Goal: Transaction & Acquisition: Purchase product/service

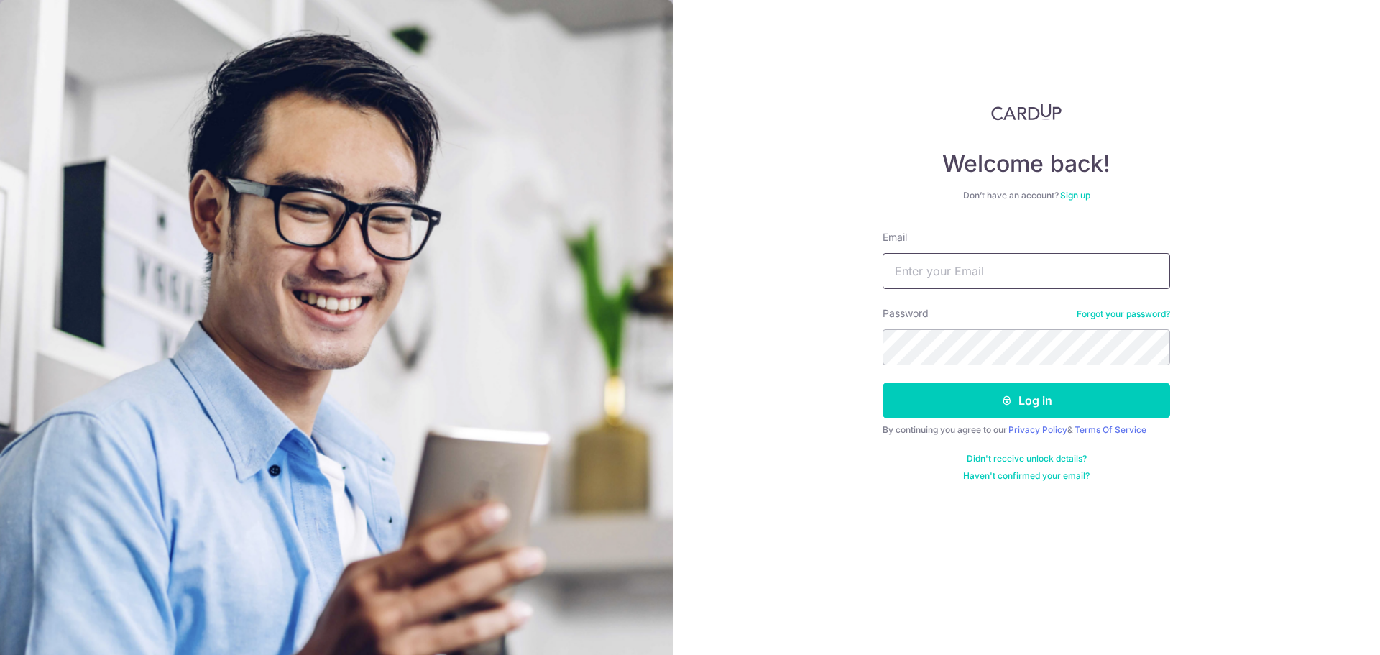
click at [982, 278] on input "Email" at bounding box center [1025, 271] width 287 height 36
type input "[EMAIL_ADDRESS][DOMAIN_NAME]"
click at [1119, 389] on button "Log in" at bounding box center [1025, 400] width 287 height 36
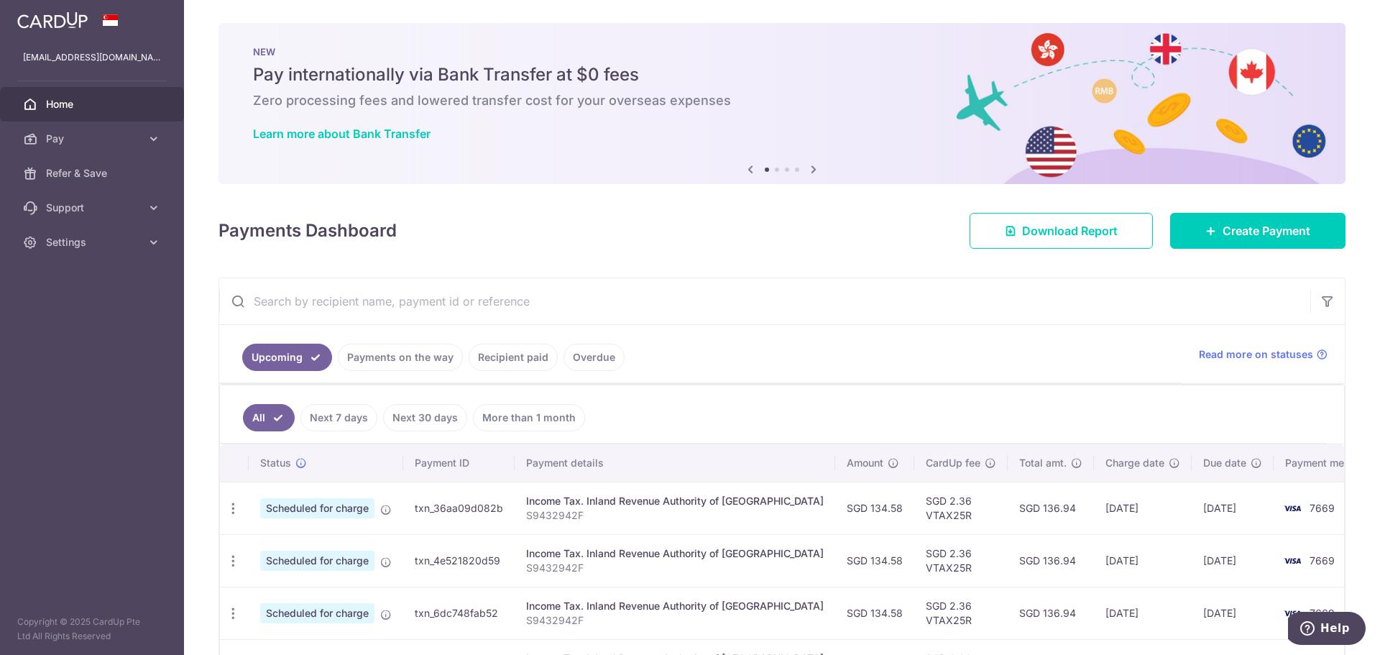
click at [392, 364] on link "Payments on the way" at bounding box center [400, 357] width 125 height 27
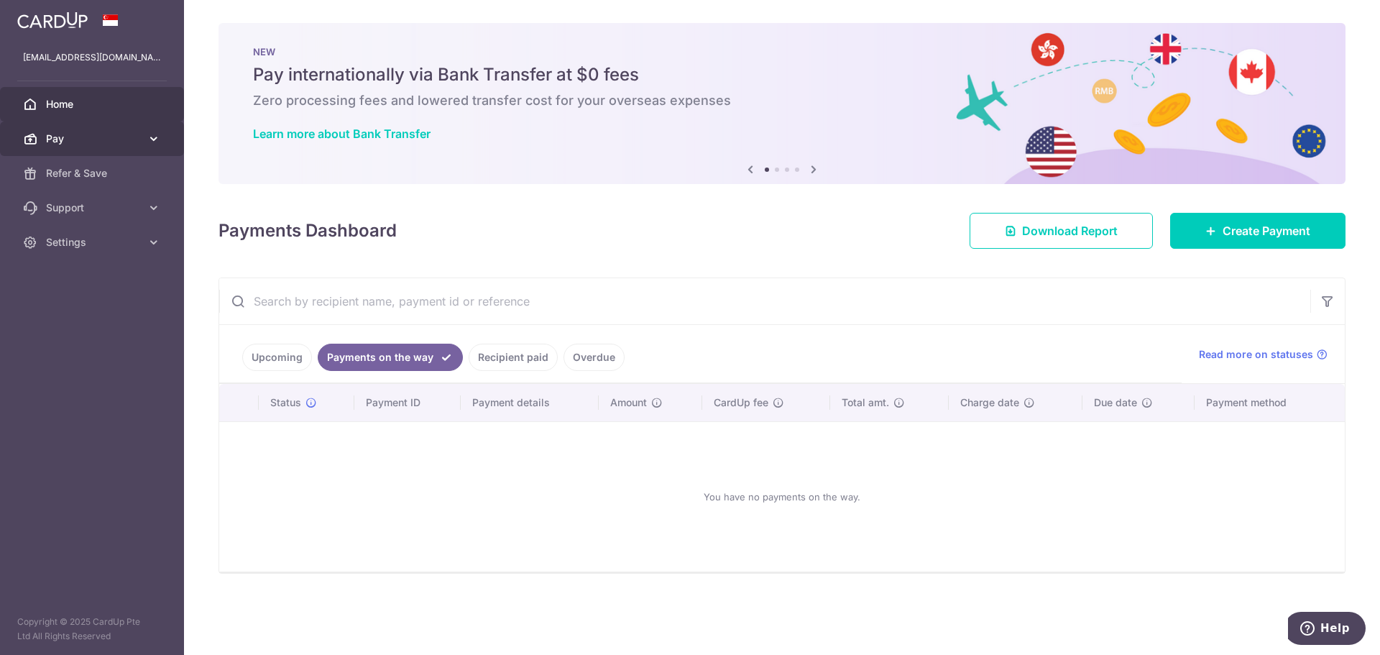
click at [137, 134] on span "Pay" at bounding box center [93, 139] width 95 height 14
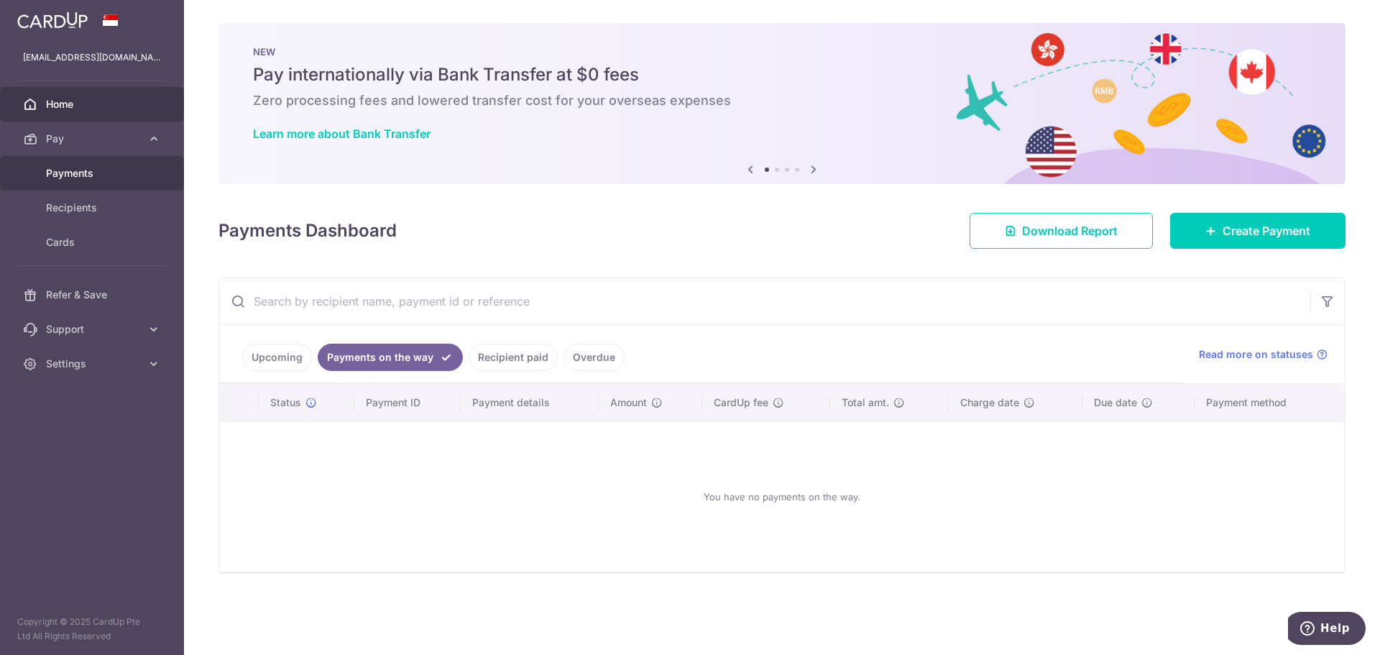
click at [88, 176] on span "Payments" at bounding box center [93, 173] width 95 height 14
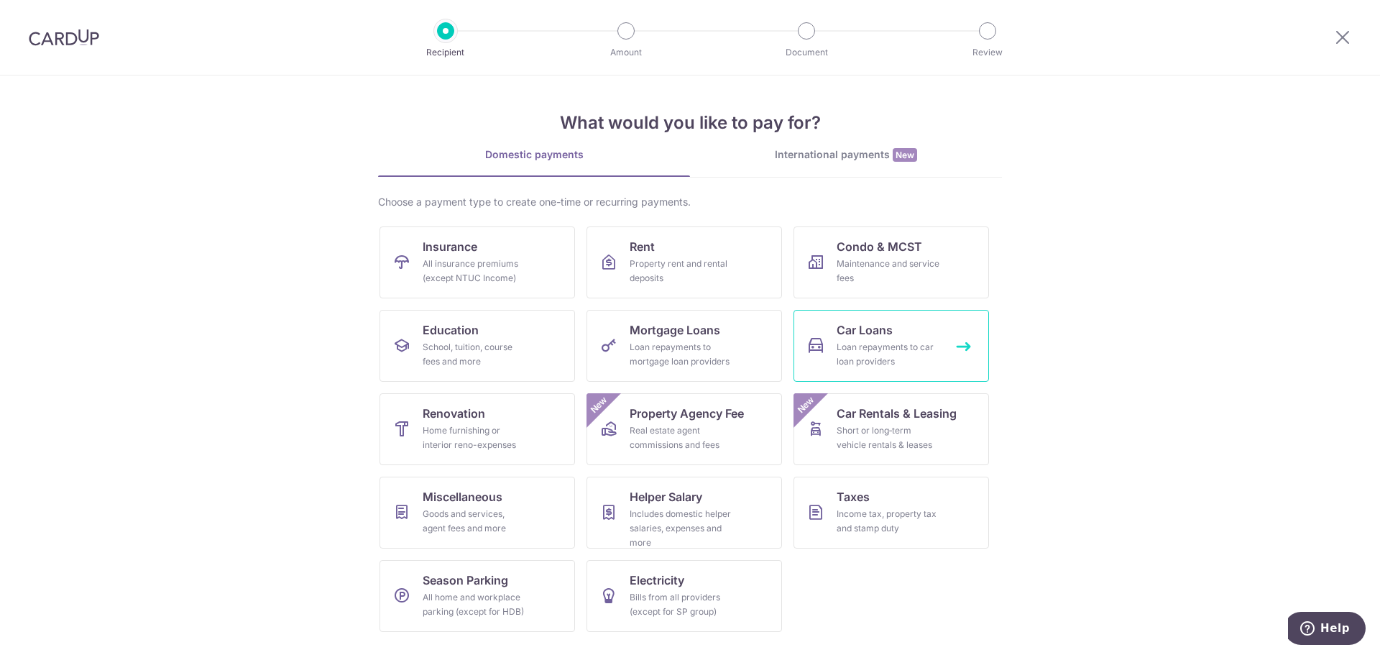
click at [873, 353] on div "Loan repayments to car loan providers" at bounding box center [887, 354] width 103 height 29
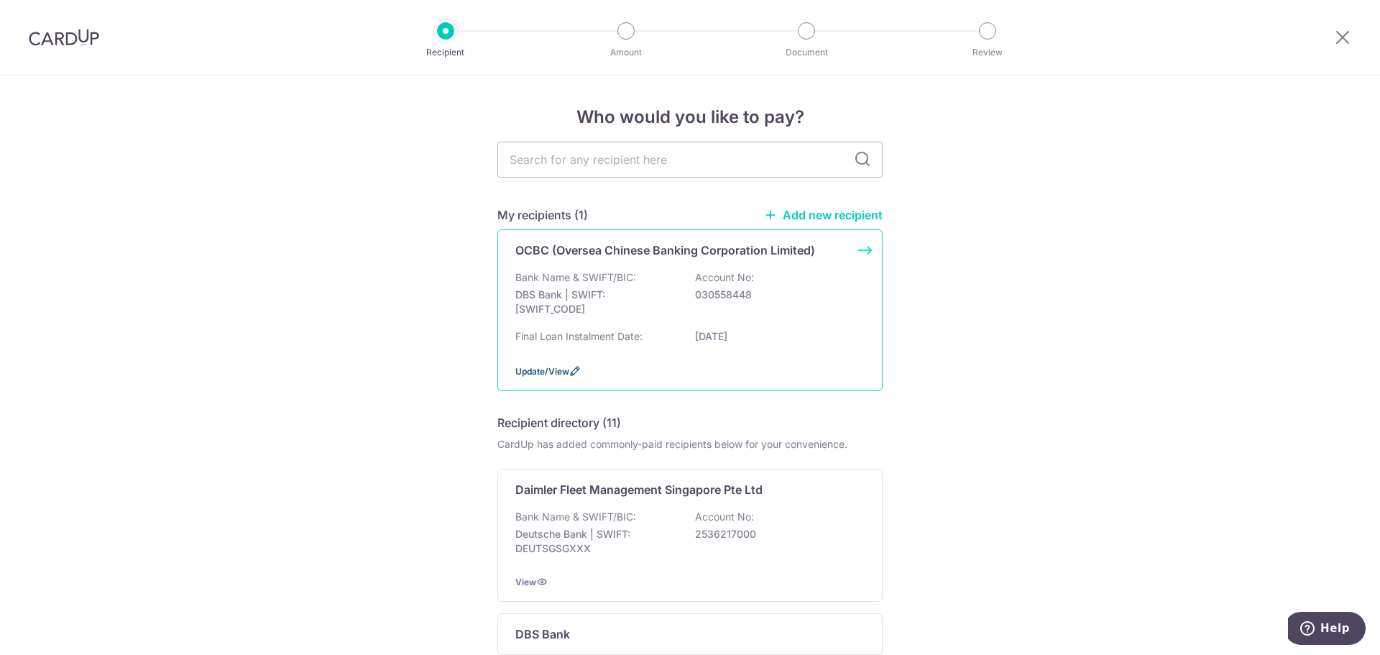
click at [543, 369] on span "Update/View" at bounding box center [542, 371] width 54 height 11
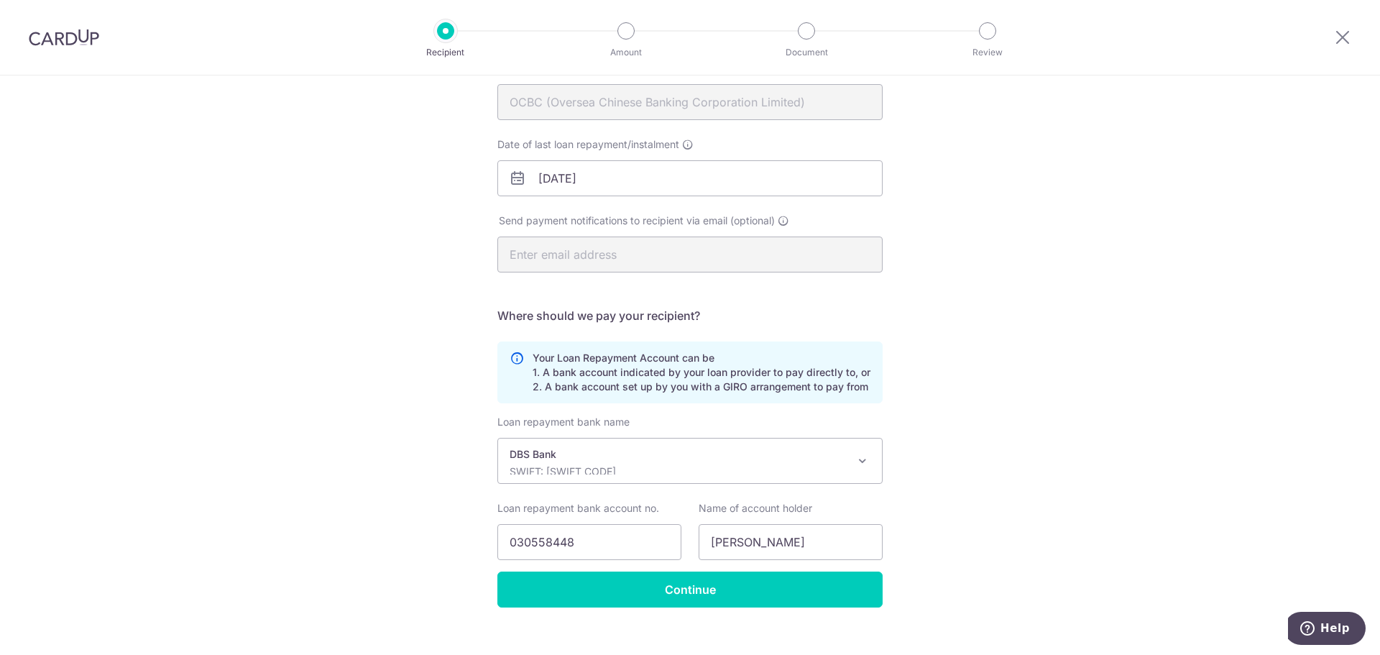
scroll to position [190, 0]
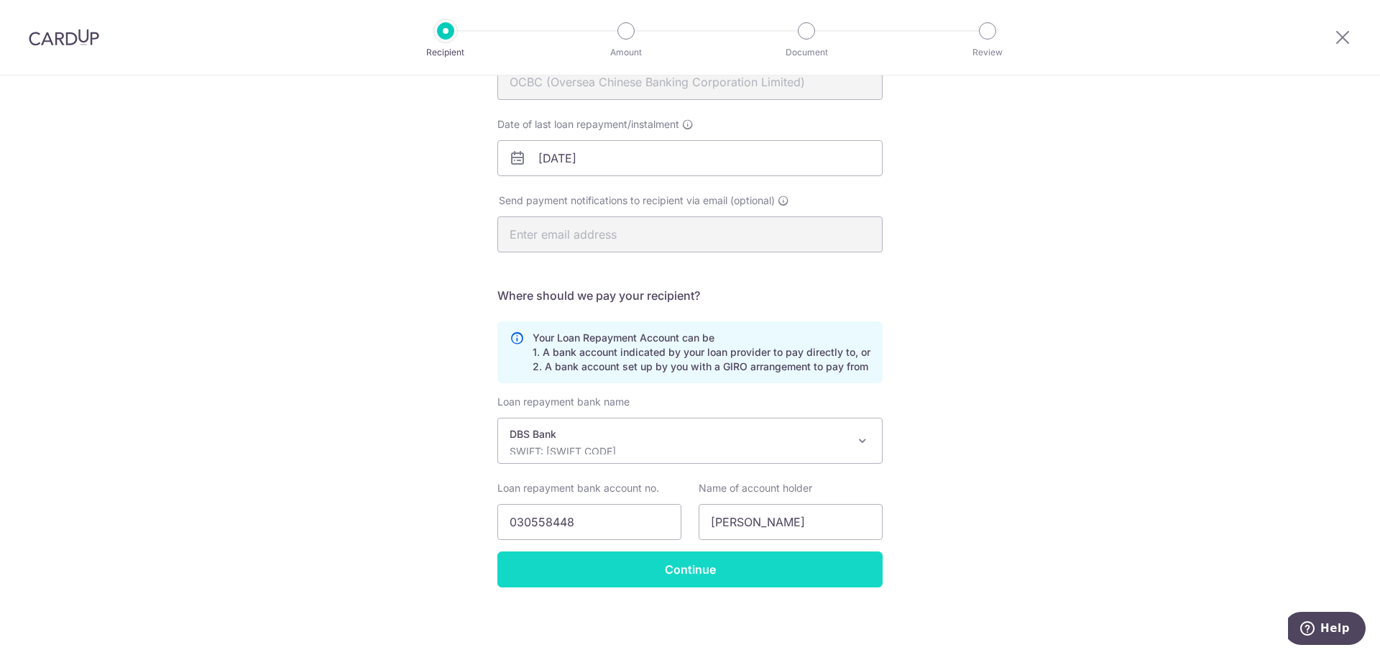
click at [599, 569] on input "Continue" at bounding box center [689, 569] width 385 height 36
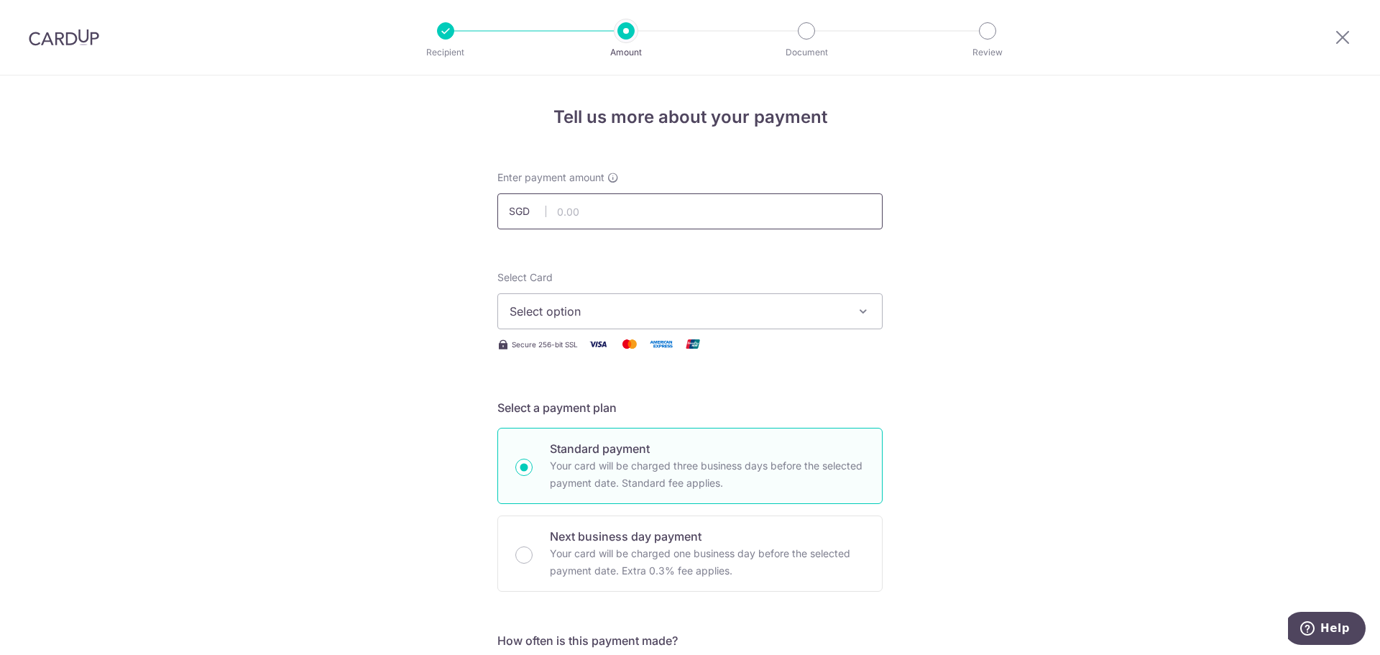
click at [604, 206] on input "text" at bounding box center [689, 211] width 385 height 36
type input "729.31"
click at [695, 323] on button "Select option" at bounding box center [689, 311] width 385 height 36
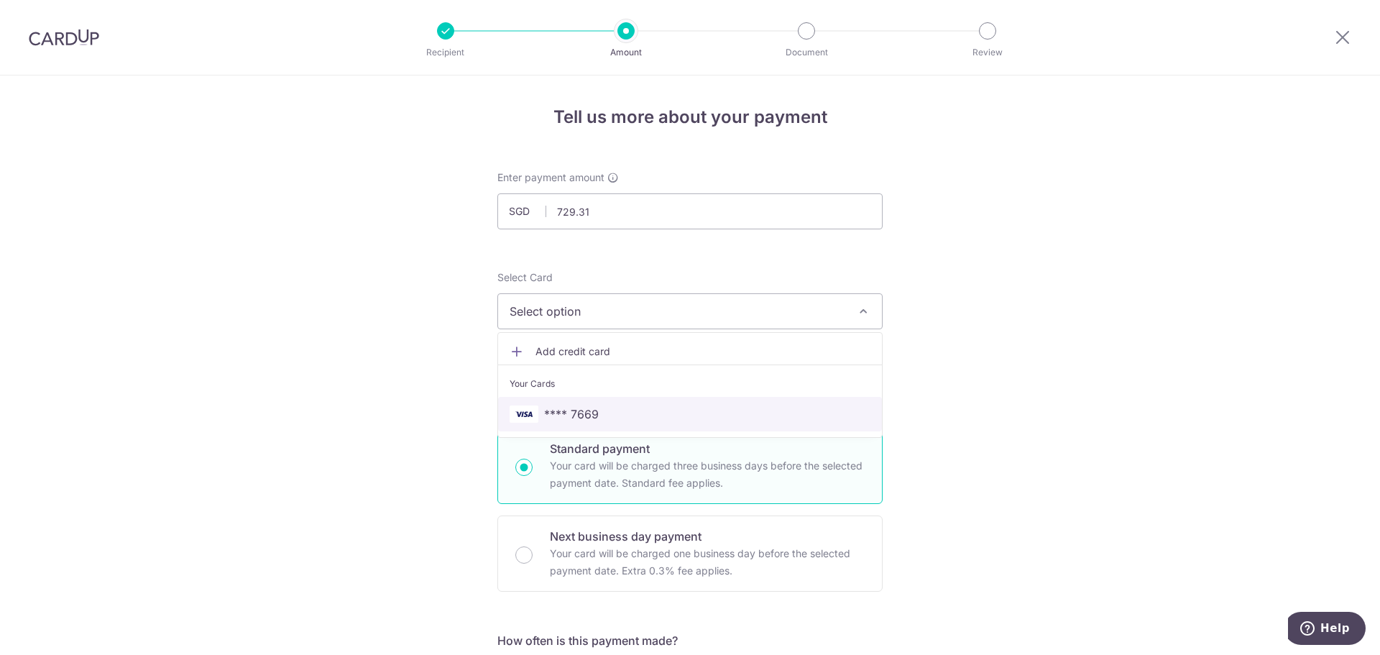
click at [614, 405] on span "**** 7669" at bounding box center [690, 413] width 361 height 17
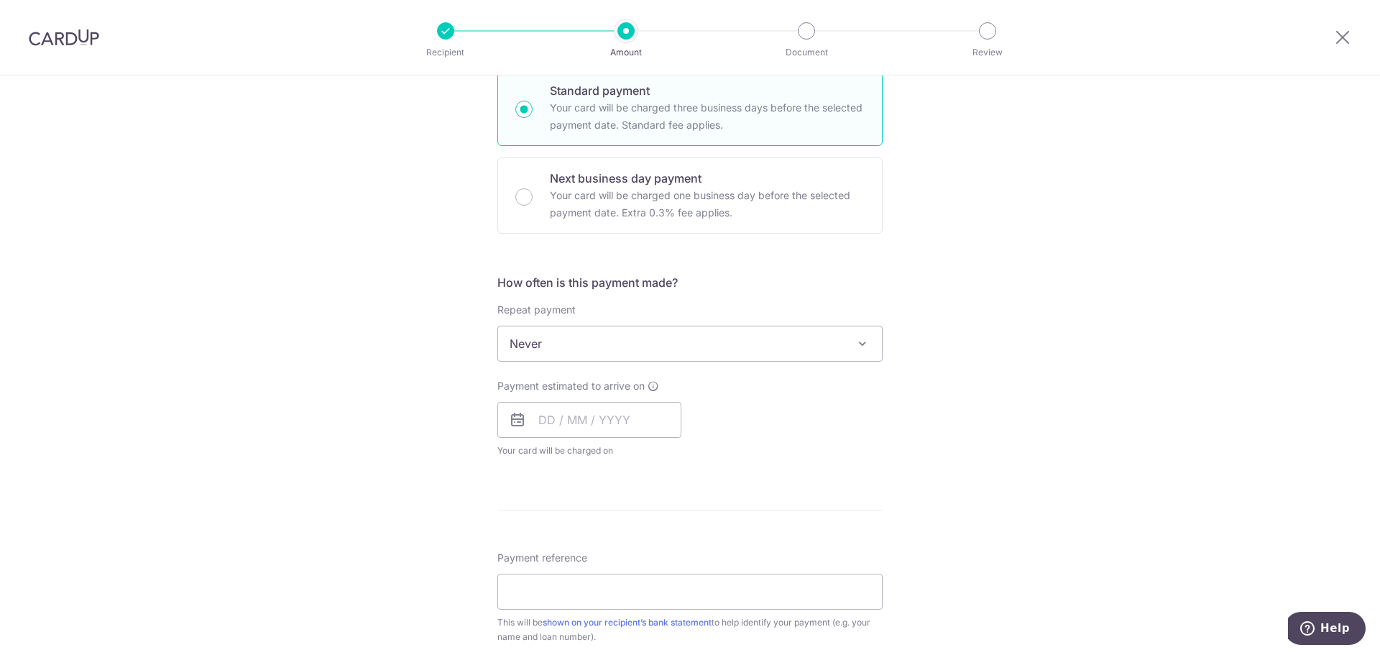
scroll to position [359, 0]
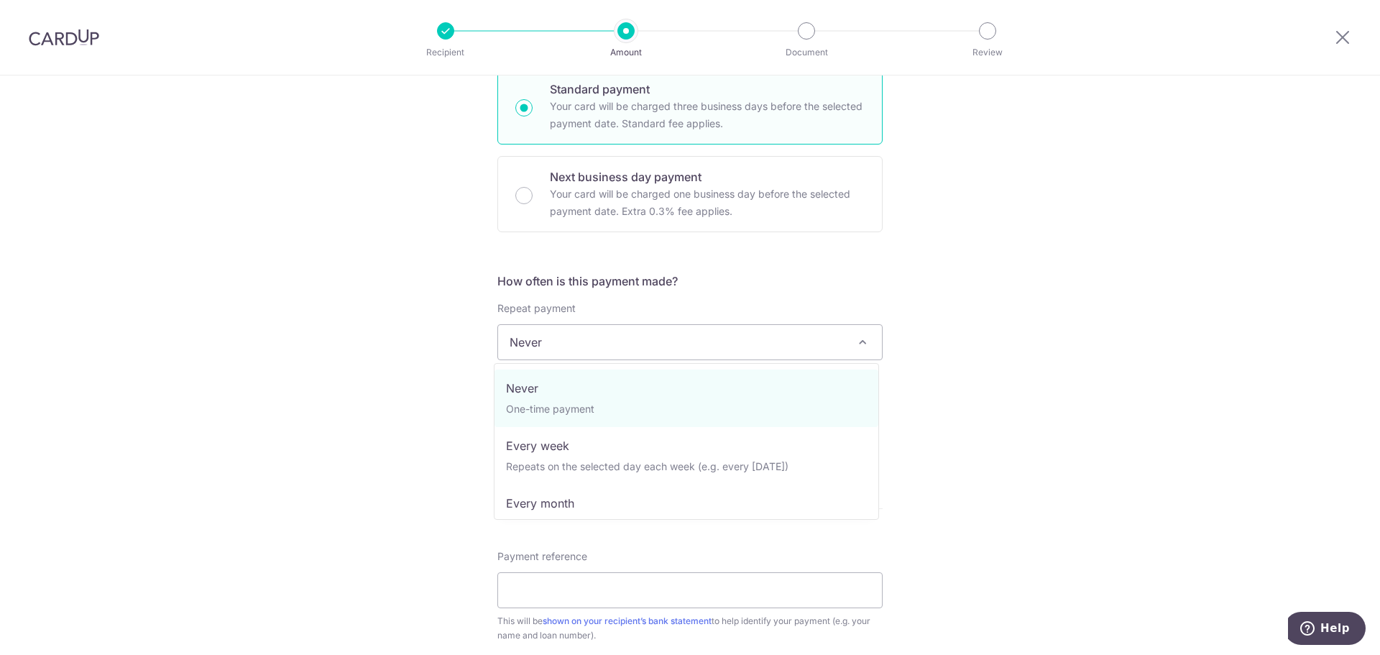
click at [587, 336] on span "Never" at bounding box center [690, 342] width 384 height 34
select select "3"
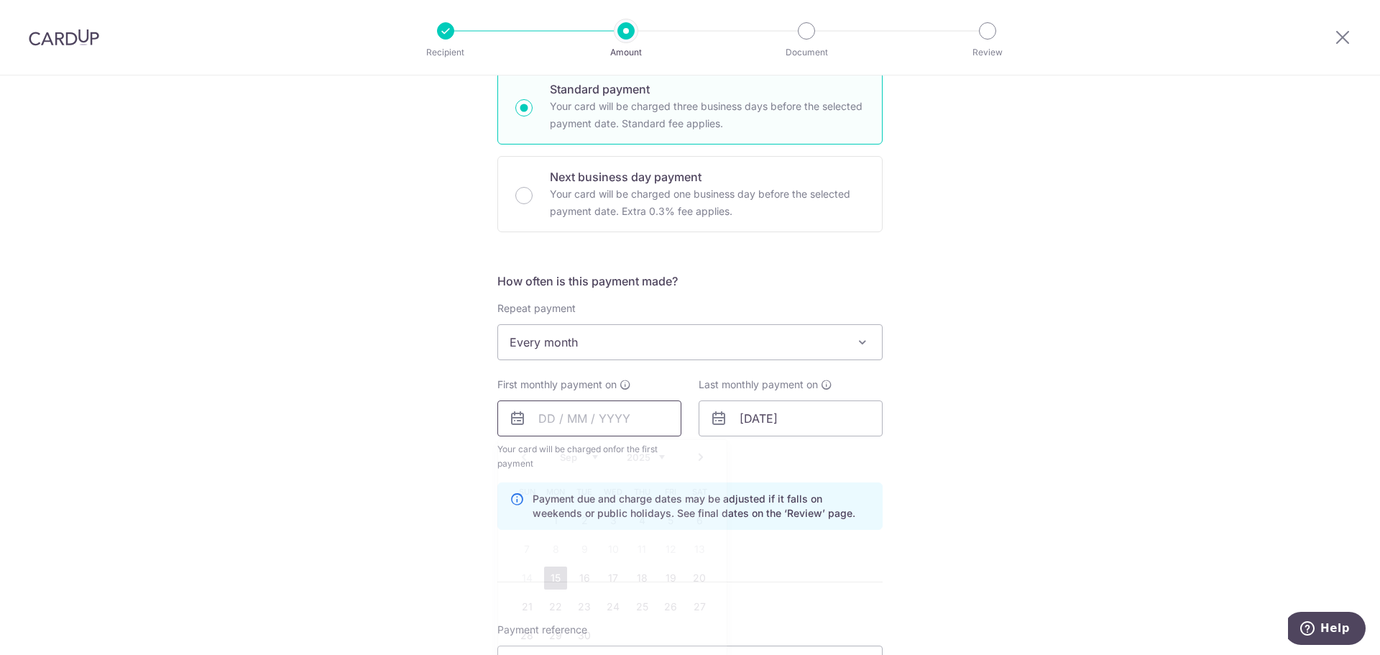
click at [550, 420] on input "text" at bounding box center [589, 418] width 184 height 36
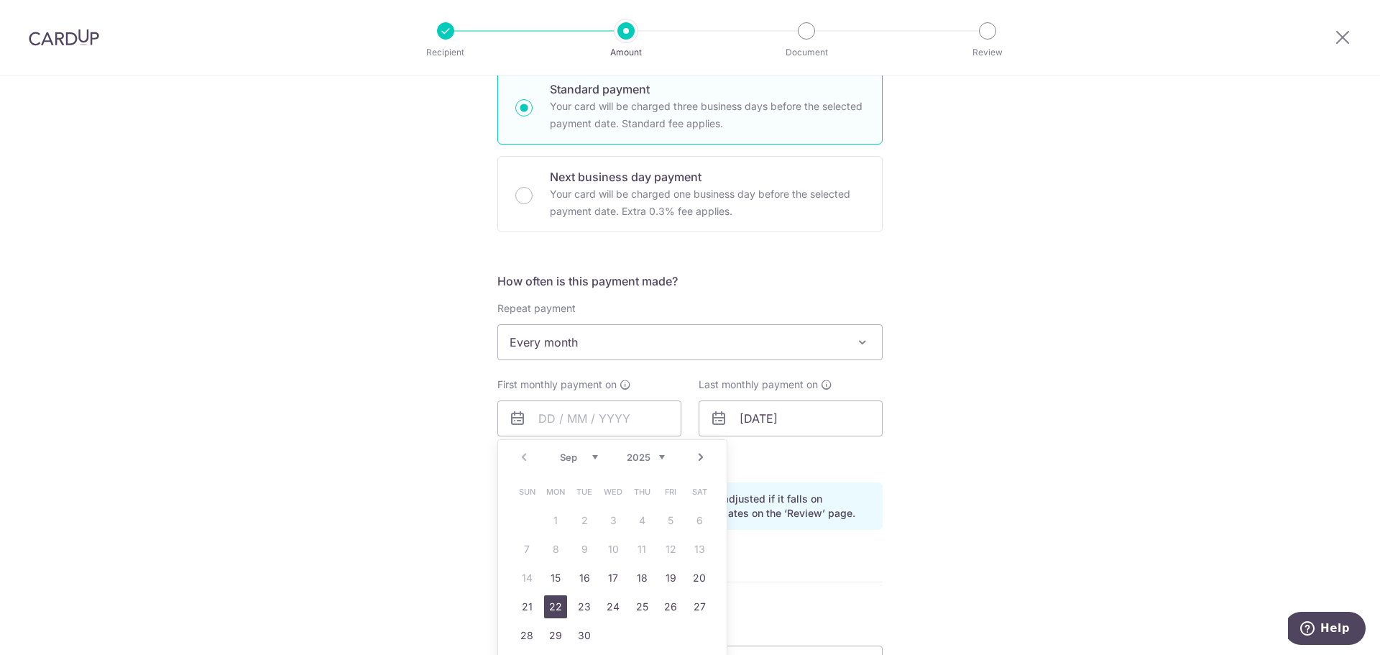
click at [558, 607] on link "22" at bounding box center [555, 606] width 23 height 23
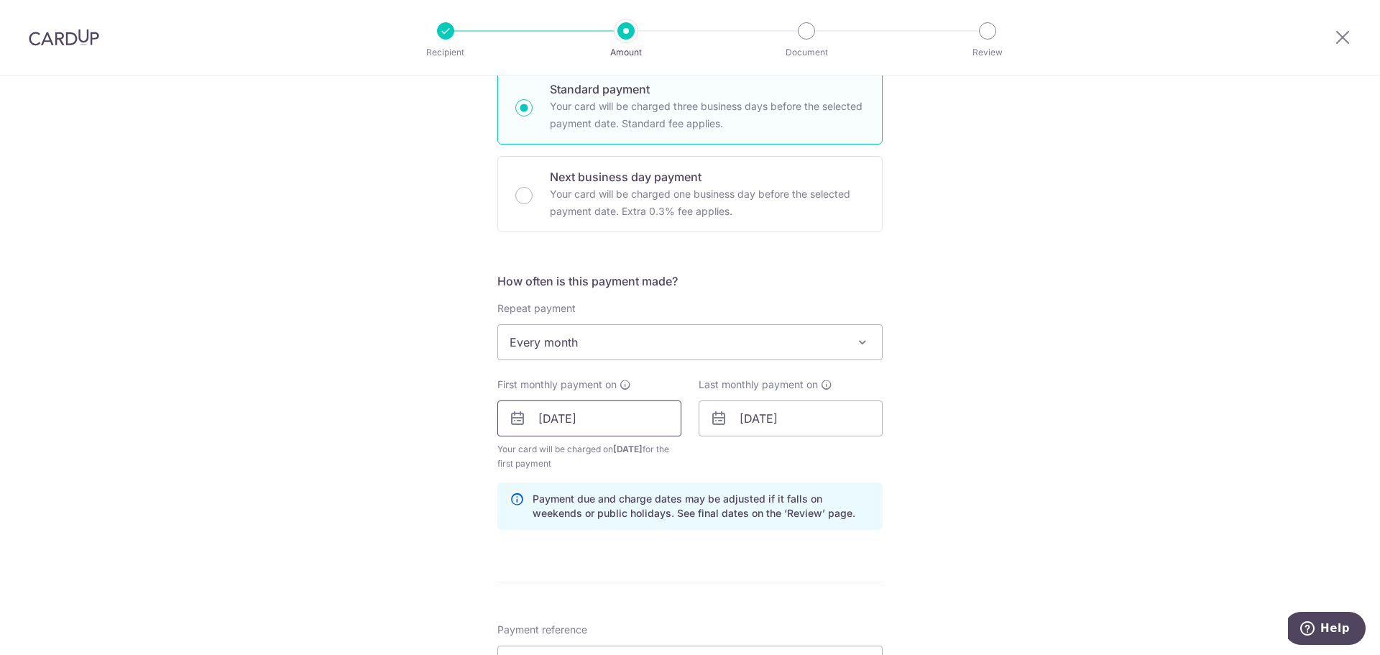
click at [595, 415] on input "22/09/2025" at bounding box center [589, 418] width 184 height 36
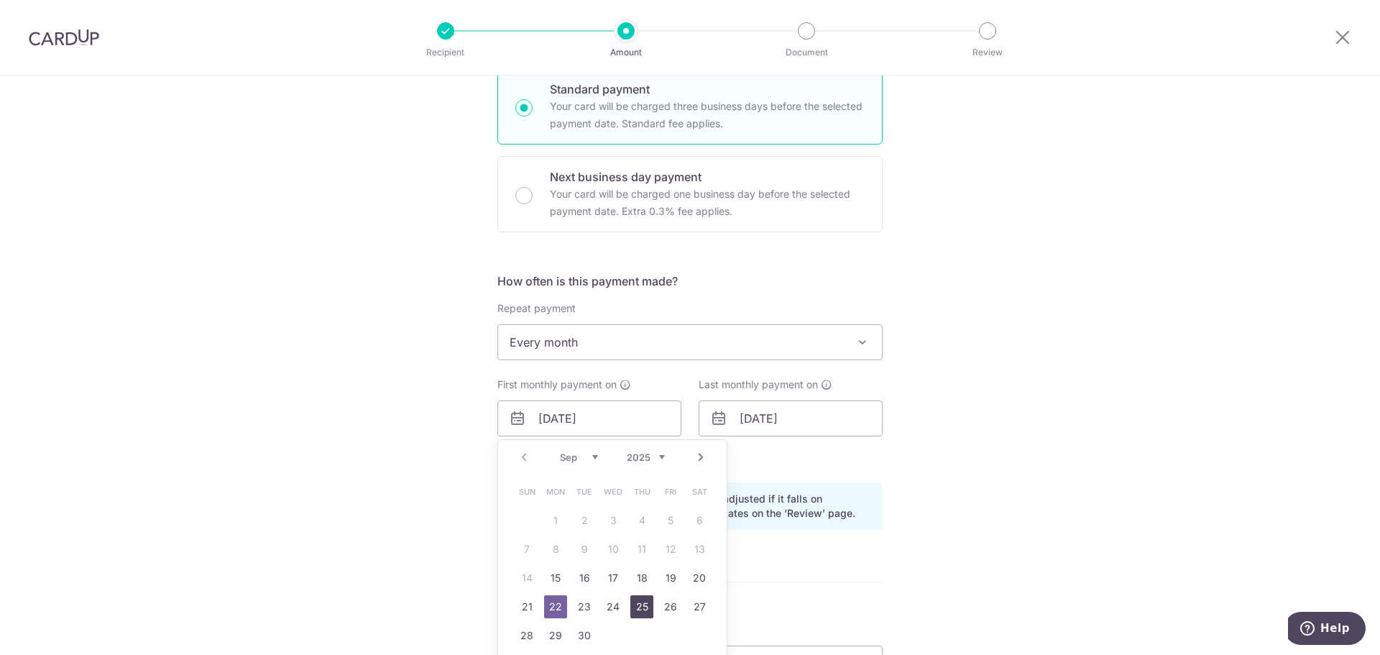
click at [631, 607] on link "25" at bounding box center [641, 606] width 23 height 23
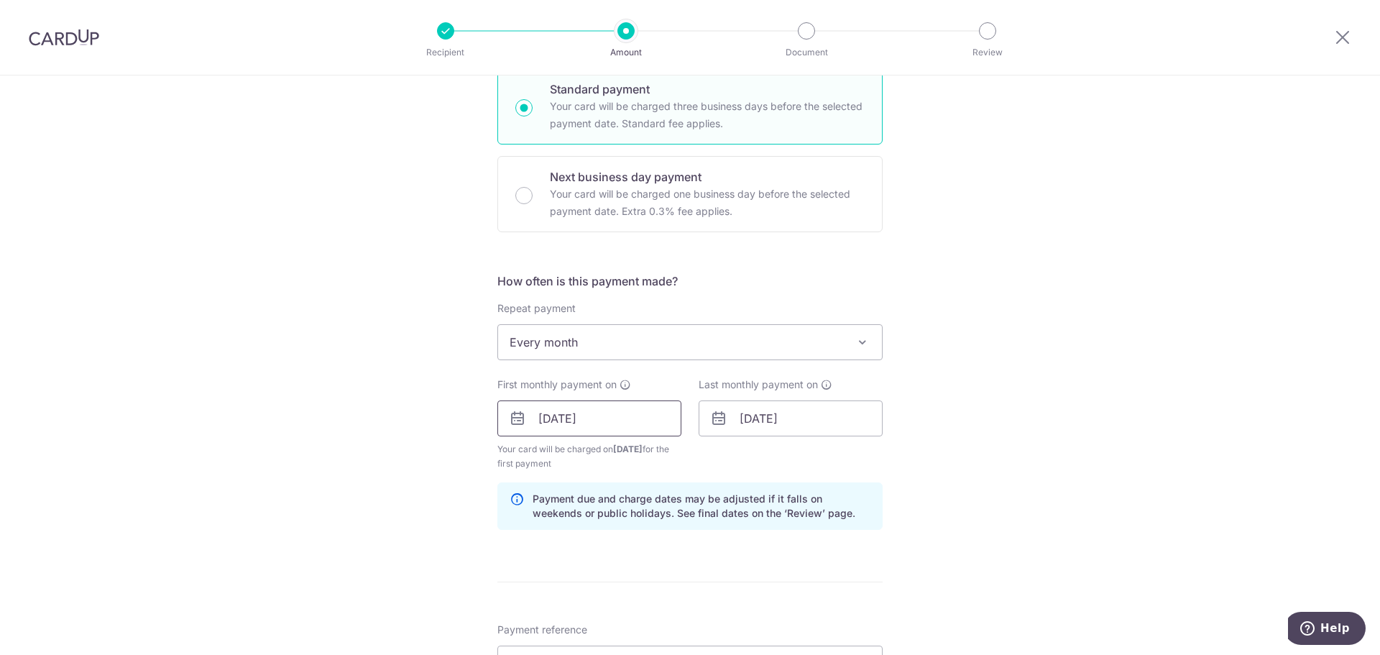
click at [594, 419] on input "25/09/2025" at bounding box center [589, 418] width 184 height 36
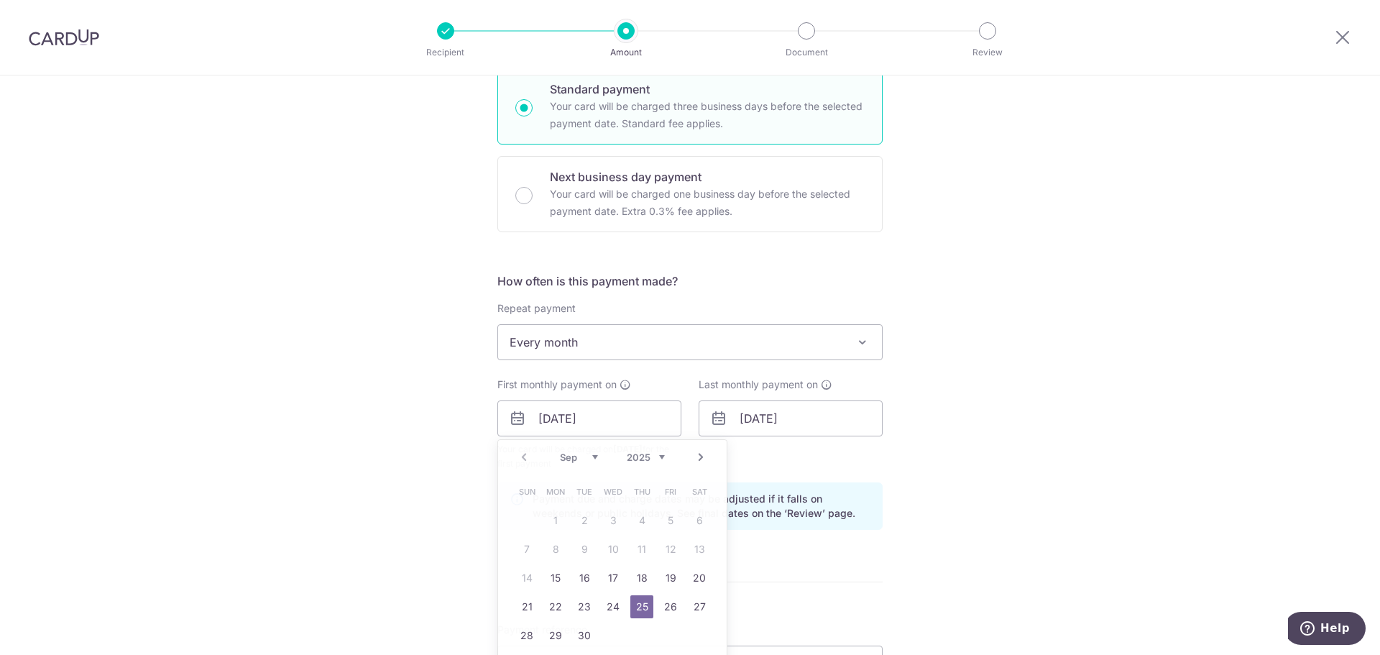
click at [391, 496] on div "Tell us more about your payment Enter payment amount SGD 729.31 729.31 Select C…" at bounding box center [690, 402] width 1380 height 1373
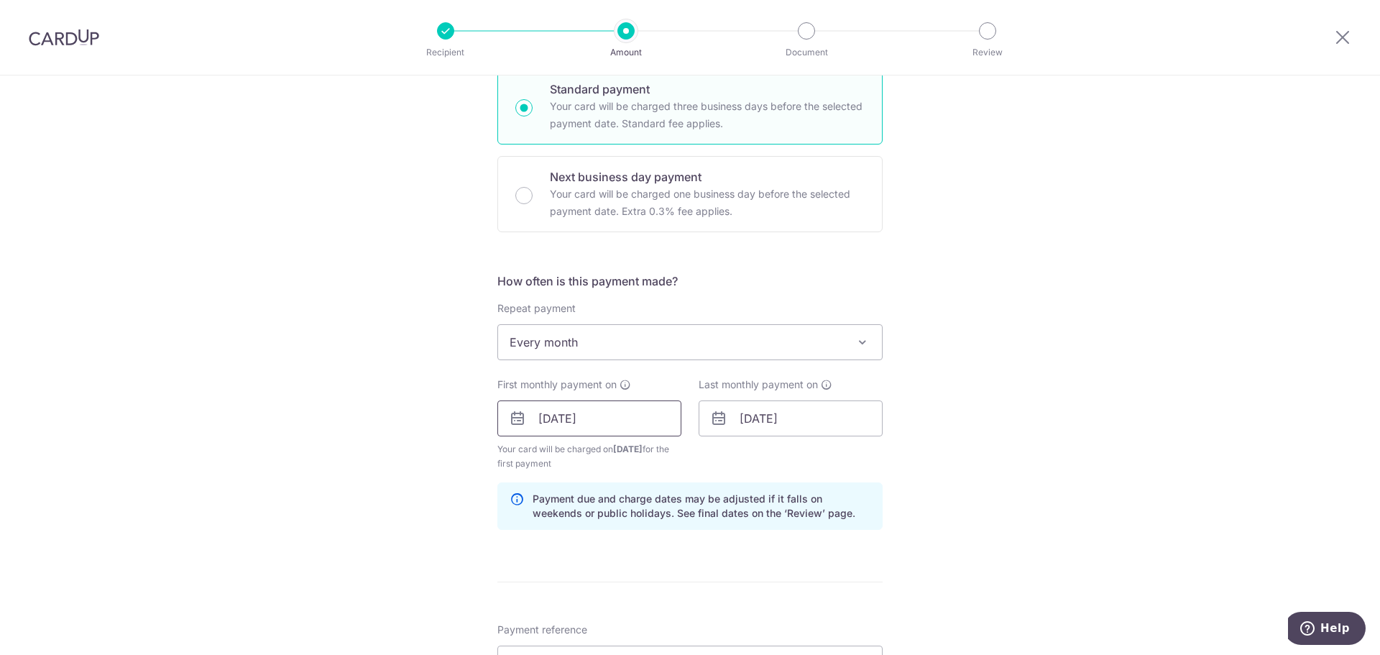
click at [601, 418] on input "25/09/2025" at bounding box center [589, 418] width 184 height 36
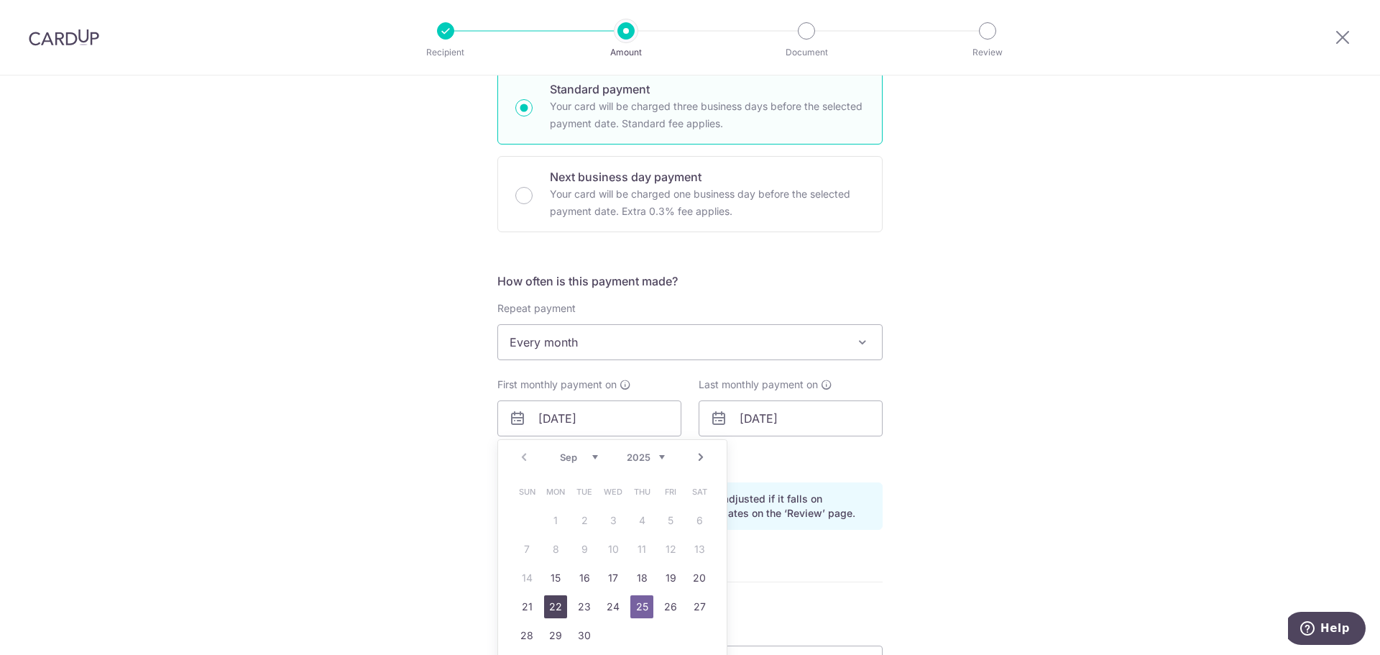
click at [554, 604] on link "22" at bounding box center [555, 606] width 23 height 23
type input "22/09/2025"
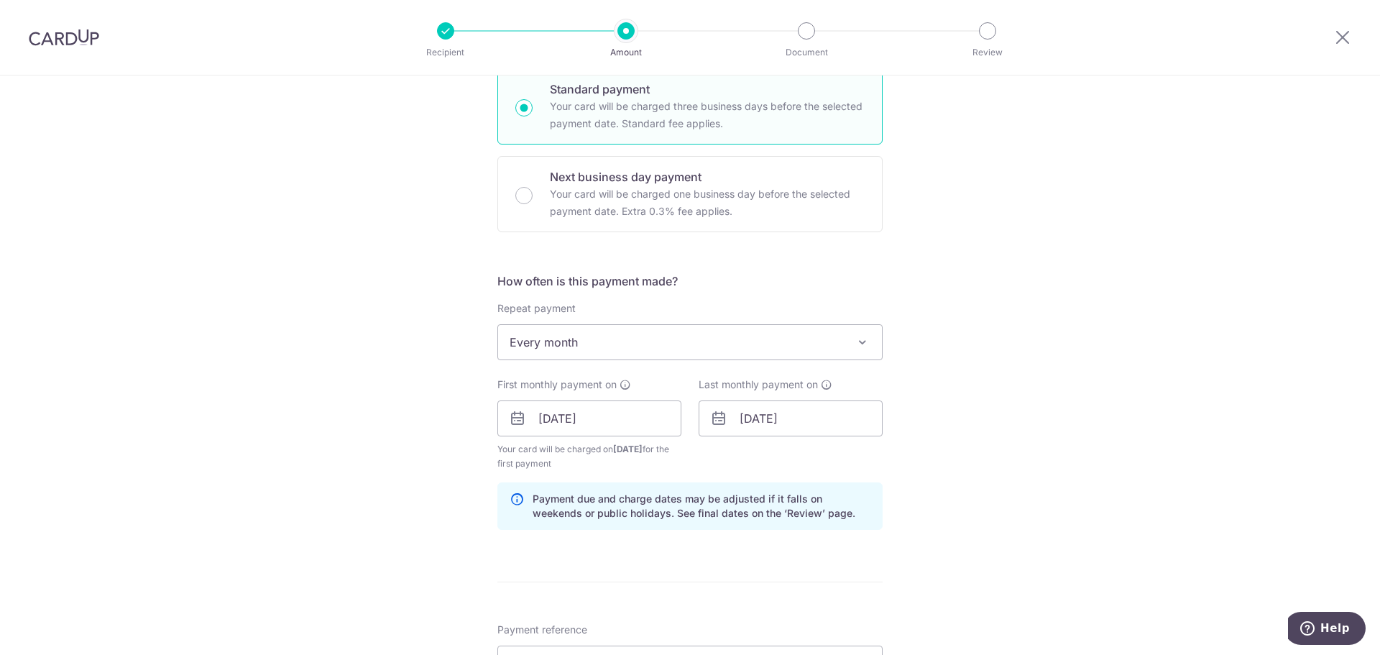
click at [264, 441] on div "Tell us more about your payment Enter payment amount SGD 729.31 729.31 Select C…" at bounding box center [690, 402] width 1380 height 1373
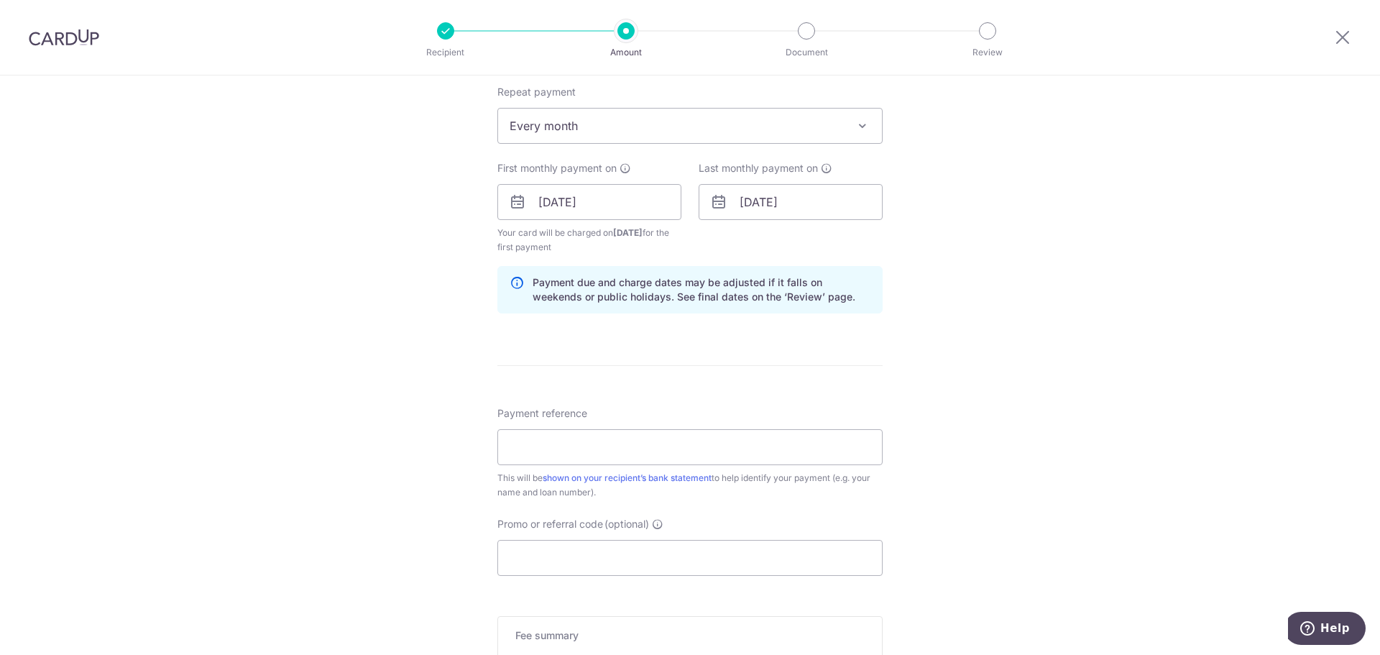
scroll to position [575, 0]
click at [727, 444] on input "Payment reference" at bounding box center [689, 448] width 385 height 36
type input "5742588459"
click at [693, 551] on input "Promo or referral code (optional)" at bounding box center [689, 558] width 385 height 36
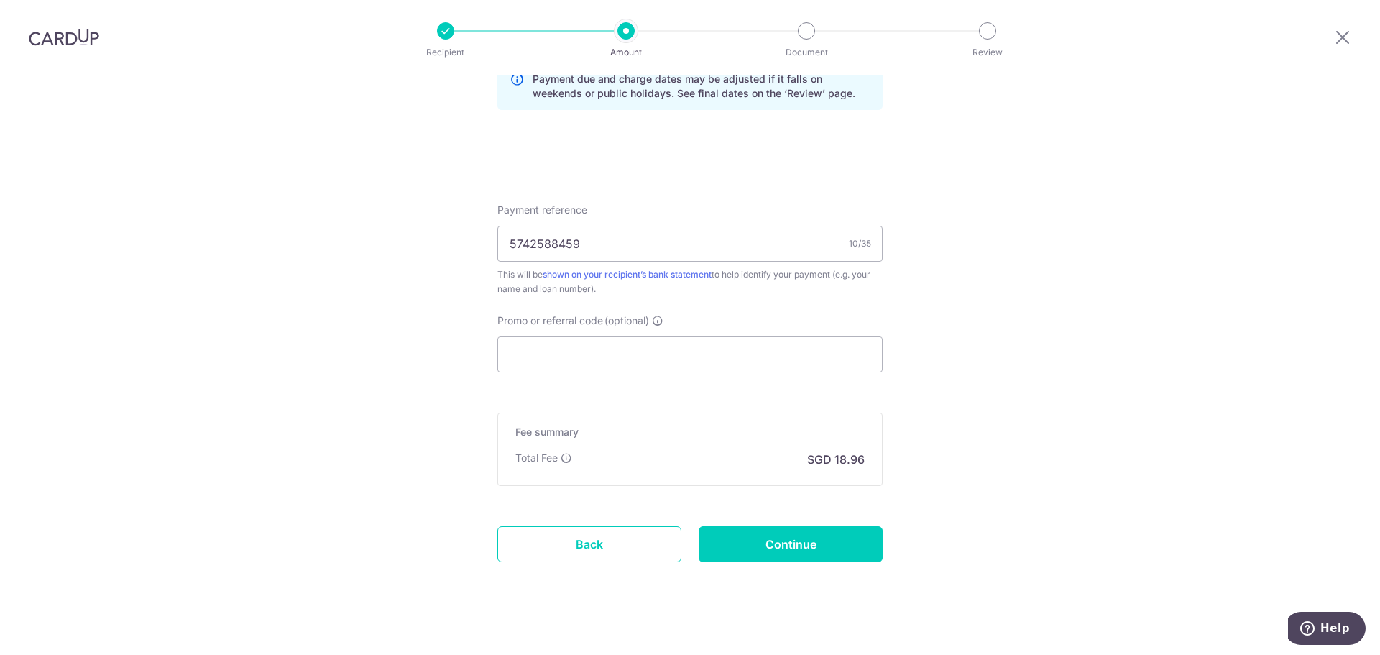
scroll to position [794, 0]
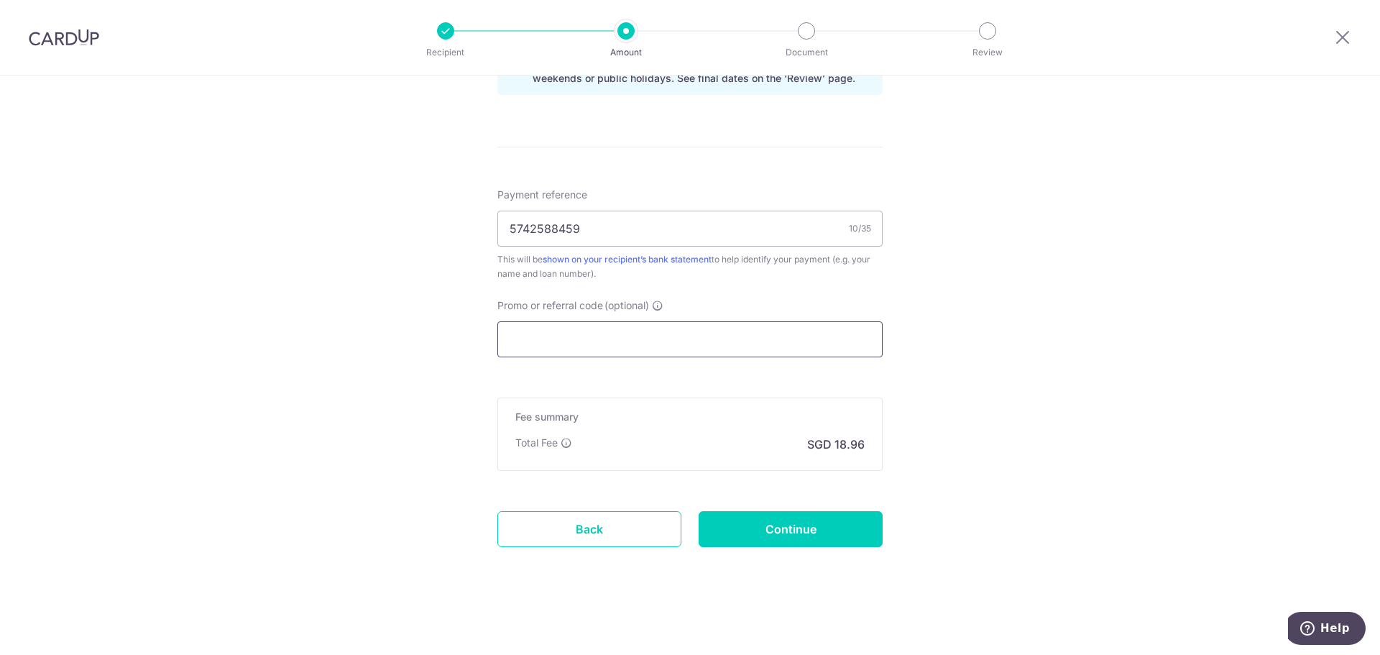
click at [577, 349] on input "Promo or referral code (optional)" at bounding box center [689, 339] width 385 height 36
paste input "REC185"
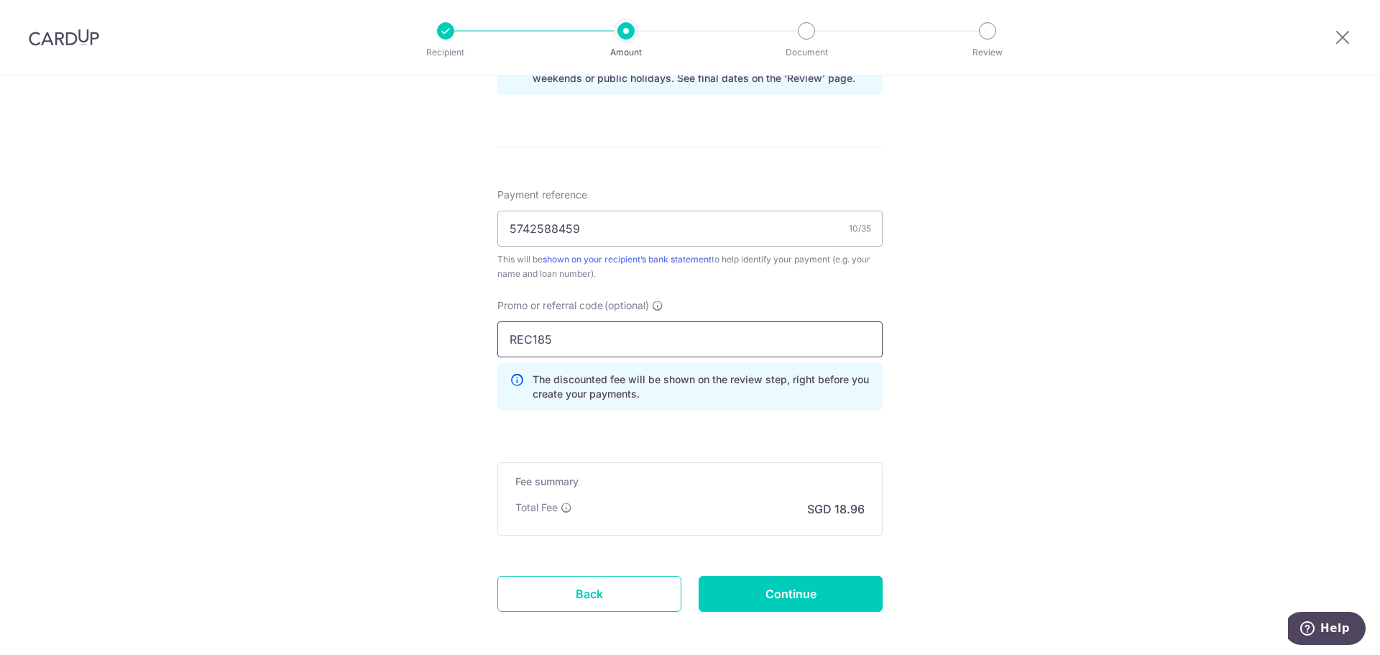
click at [561, 339] on input "REC185" at bounding box center [689, 339] width 385 height 36
paste input "THANKYOU"
type input "THANKYOU"
click at [775, 589] on input "Continue" at bounding box center [790, 594] width 184 height 36
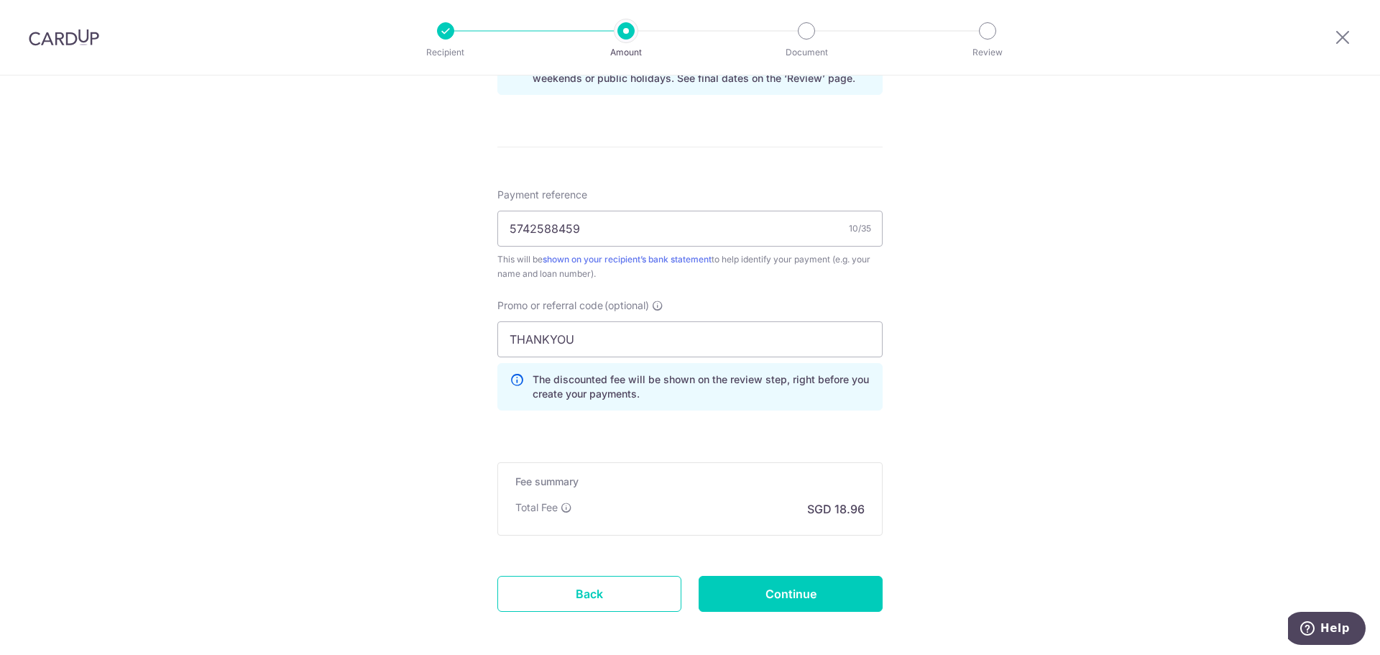
type input "Create Schedule"
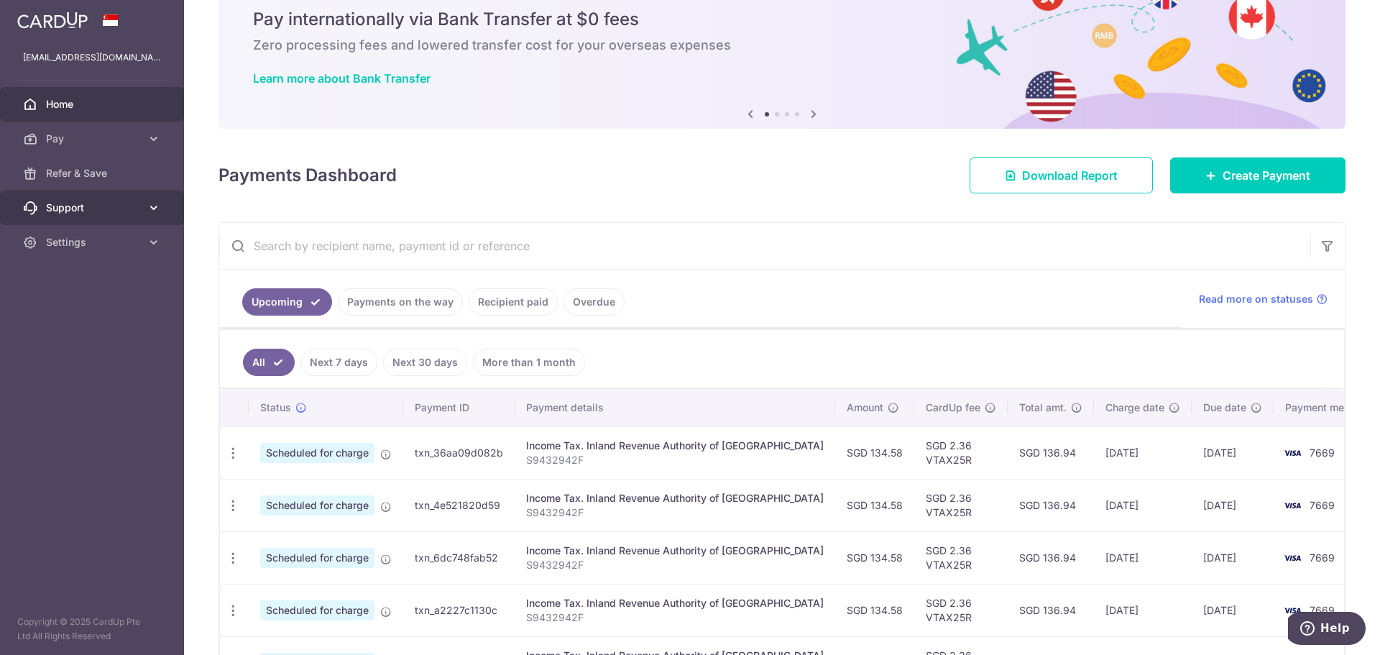
scroll to position [72, 0]
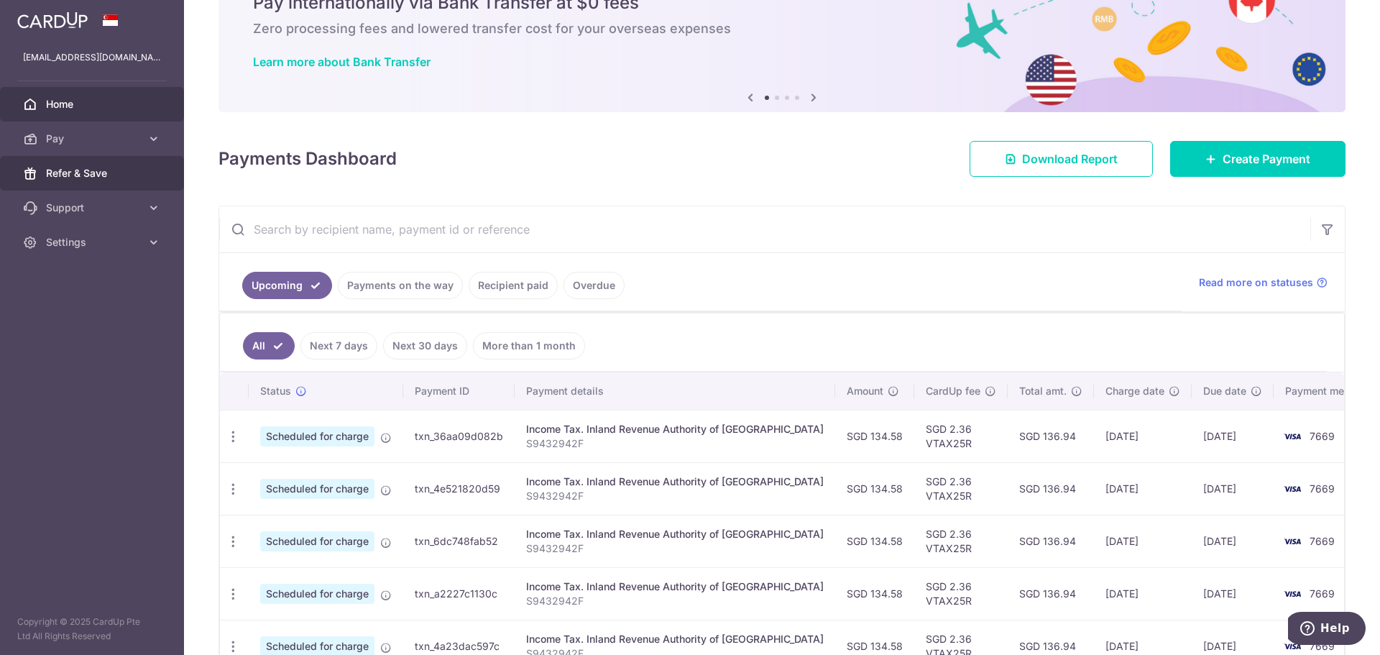
click at [103, 185] on link "Refer & Save" at bounding box center [92, 173] width 184 height 34
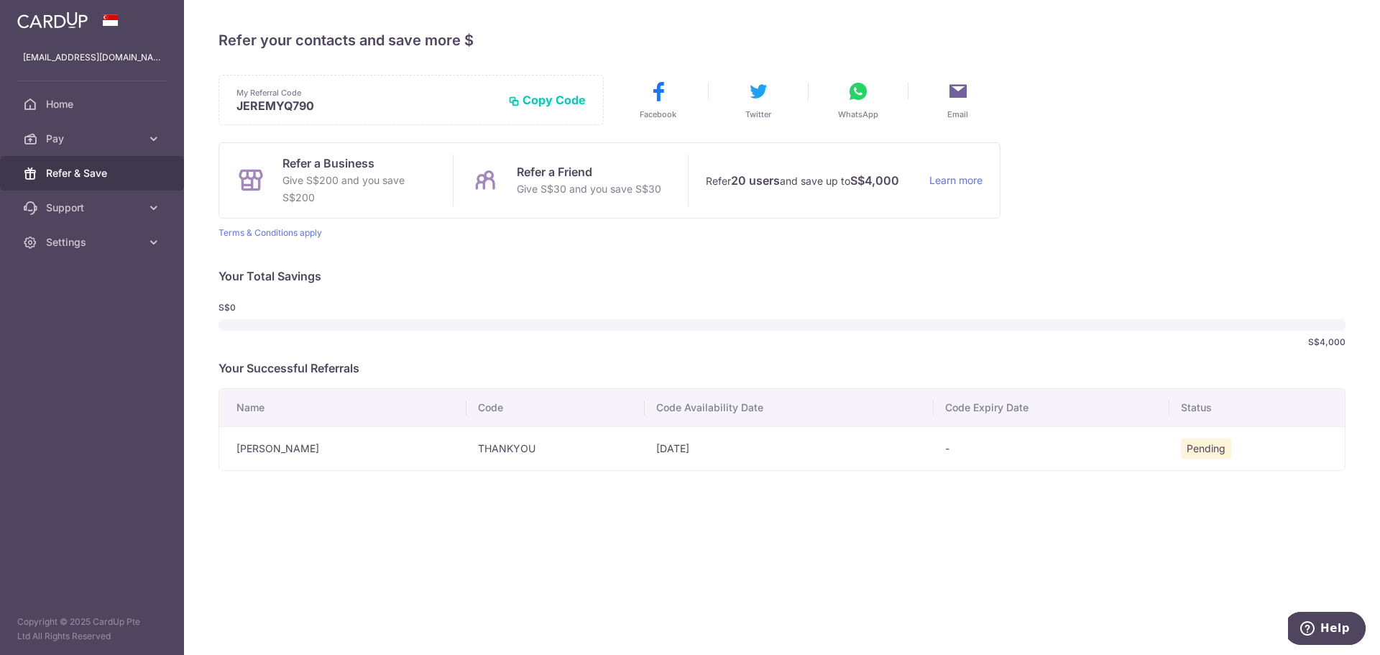
click at [466, 450] on td "THANKYOU" at bounding box center [555, 448] width 178 height 44
copy td "THANKYOU"
click at [73, 114] on link "Home" at bounding box center [92, 104] width 184 height 34
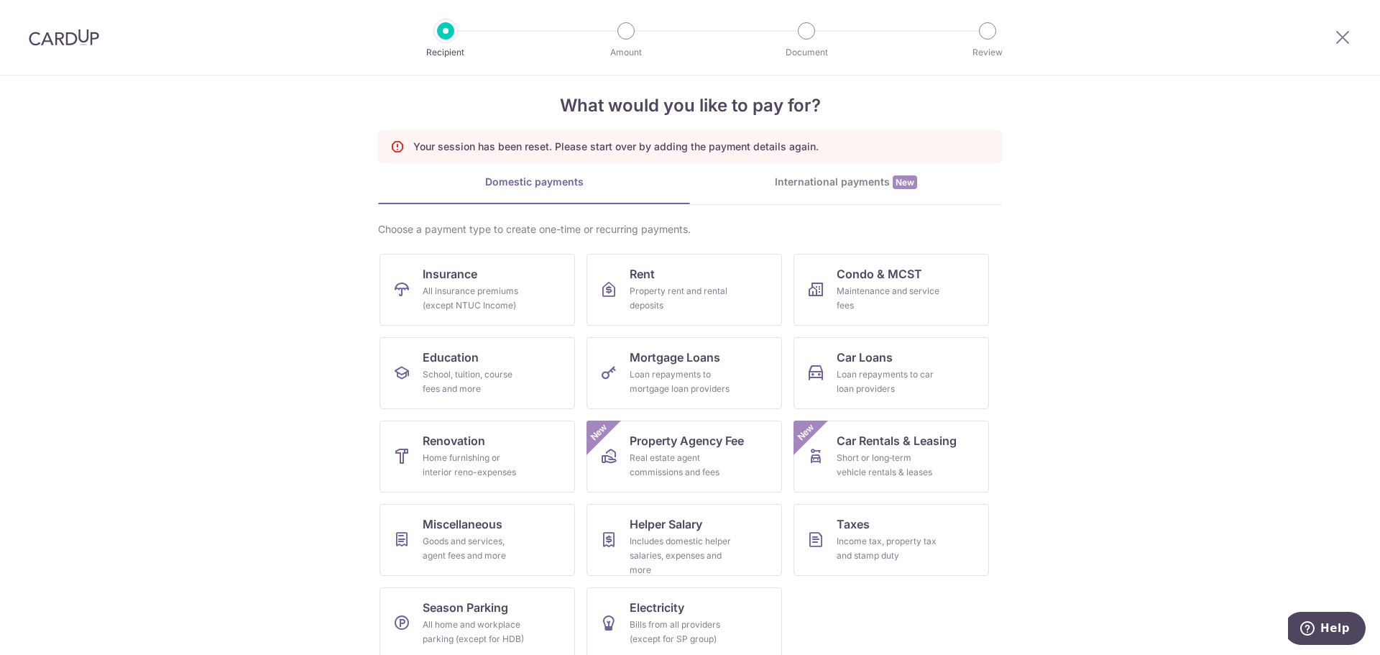
scroll to position [33, 0]
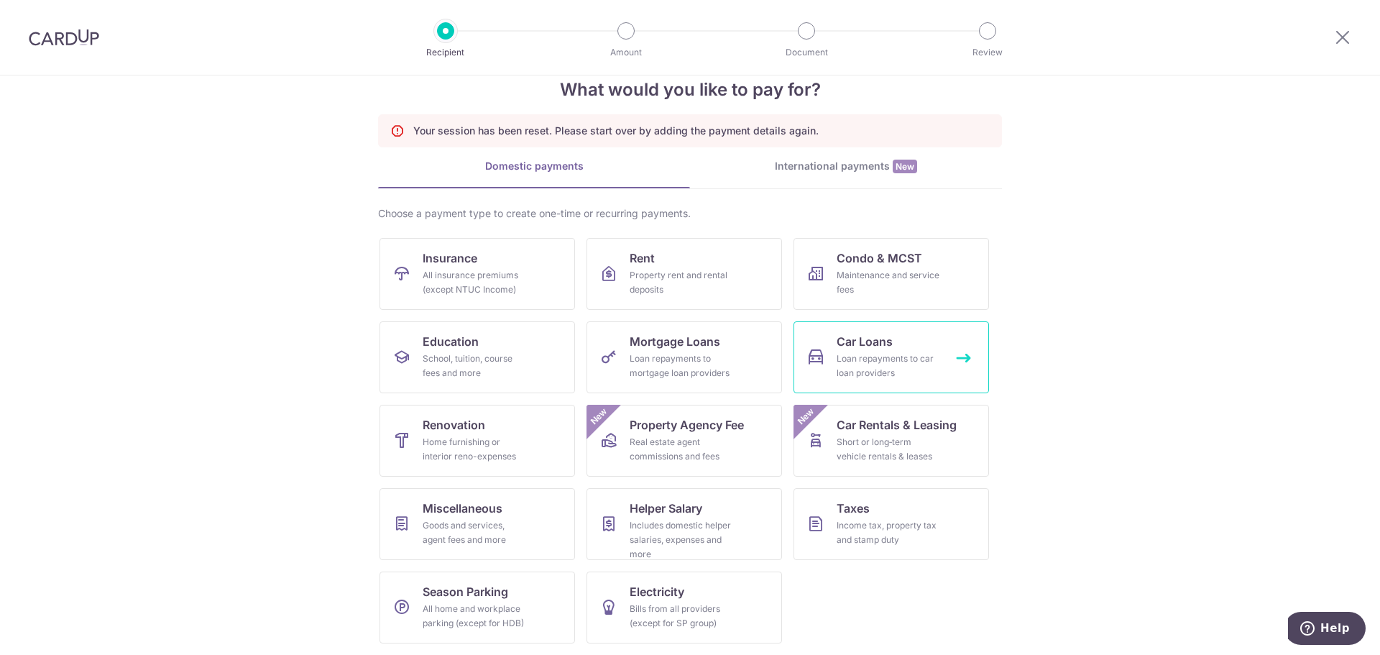
click at [837, 349] on span "Car Loans" at bounding box center [864, 341] width 56 height 17
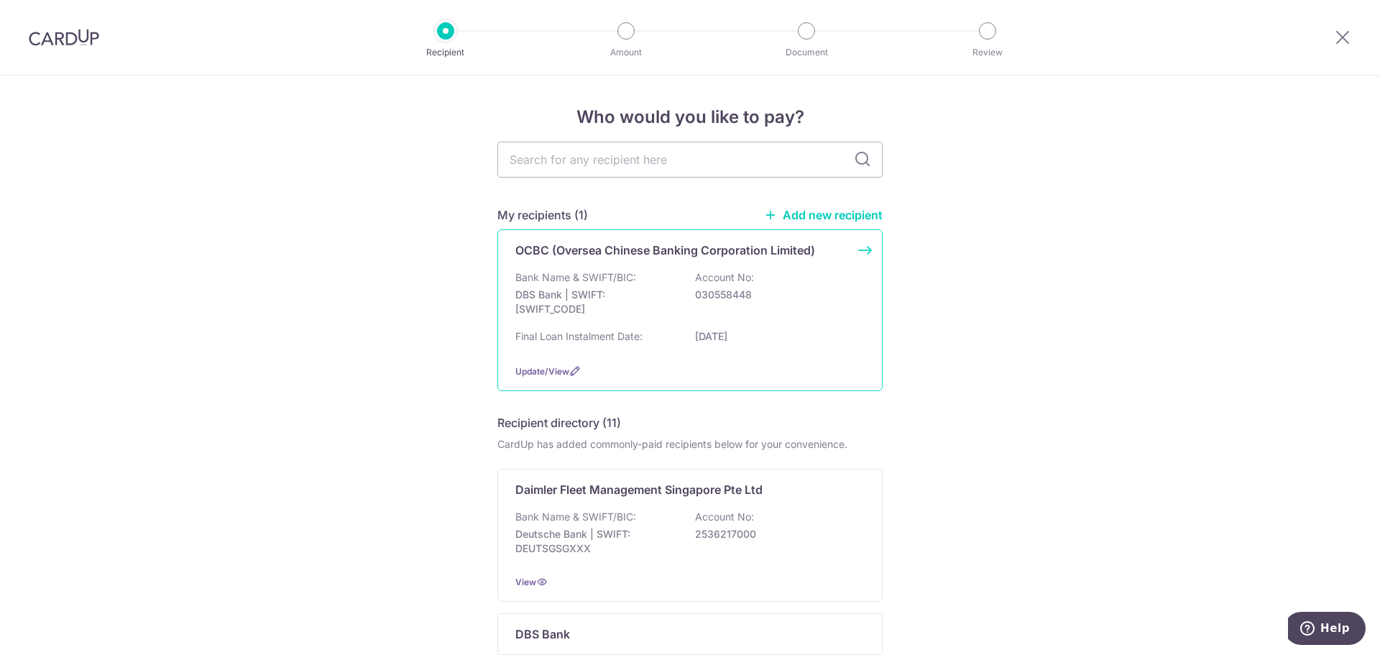
click at [751, 252] on p "OCBC (Oversea Chinese Banking Corporation Limited)" at bounding box center [665, 249] width 300 height 17
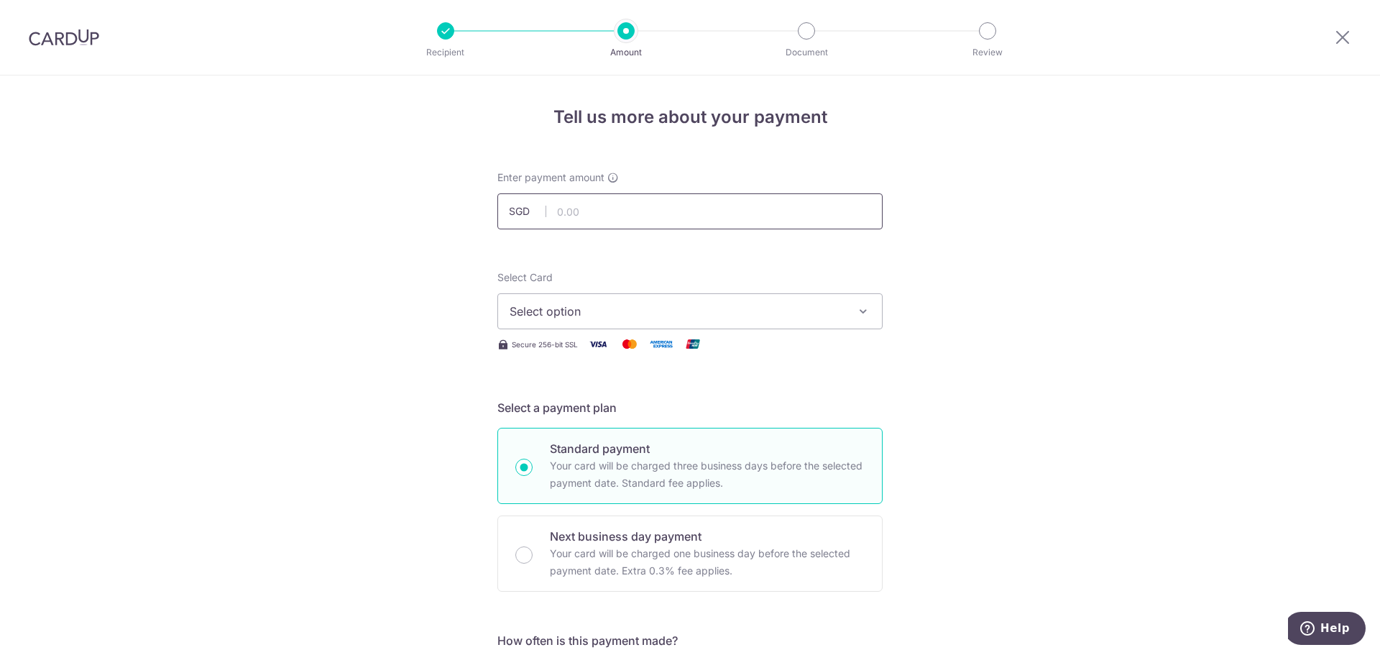
click at [600, 213] on input "text" at bounding box center [689, 211] width 385 height 36
type input "729.31"
click at [607, 309] on span "Select option" at bounding box center [677, 311] width 335 height 17
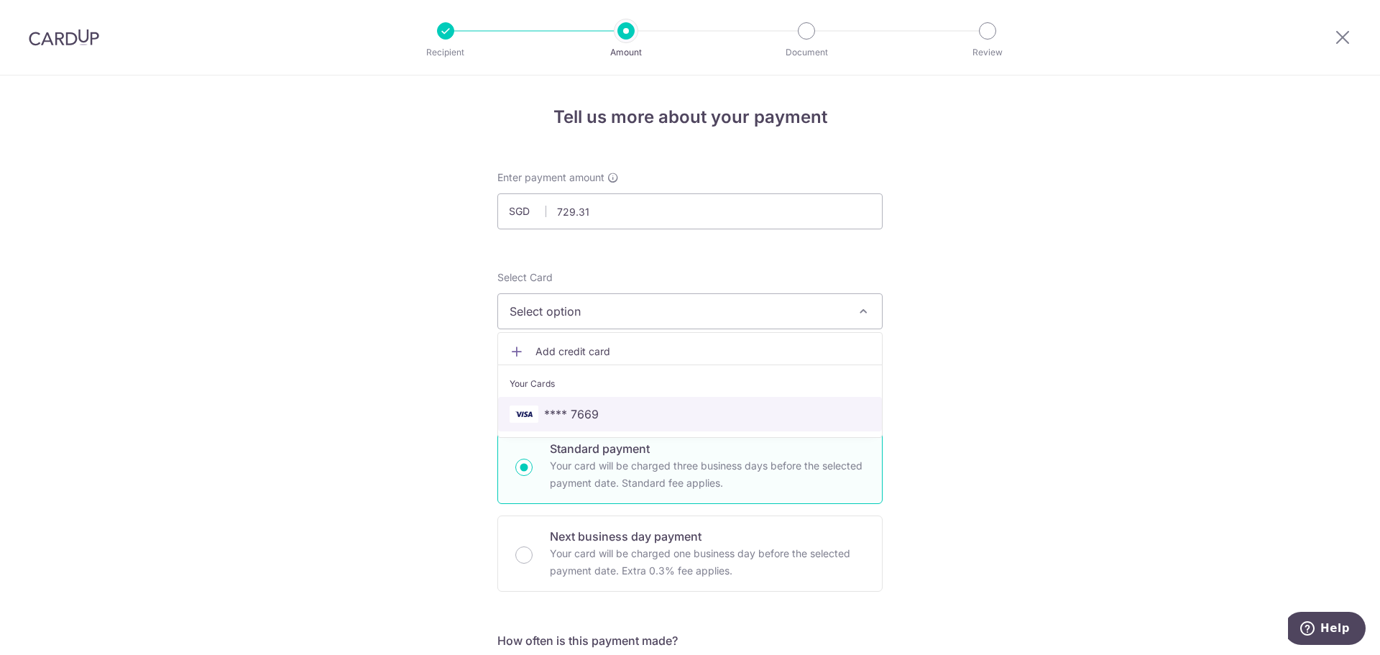
click at [612, 406] on span "**** 7669" at bounding box center [690, 413] width 361 height 17
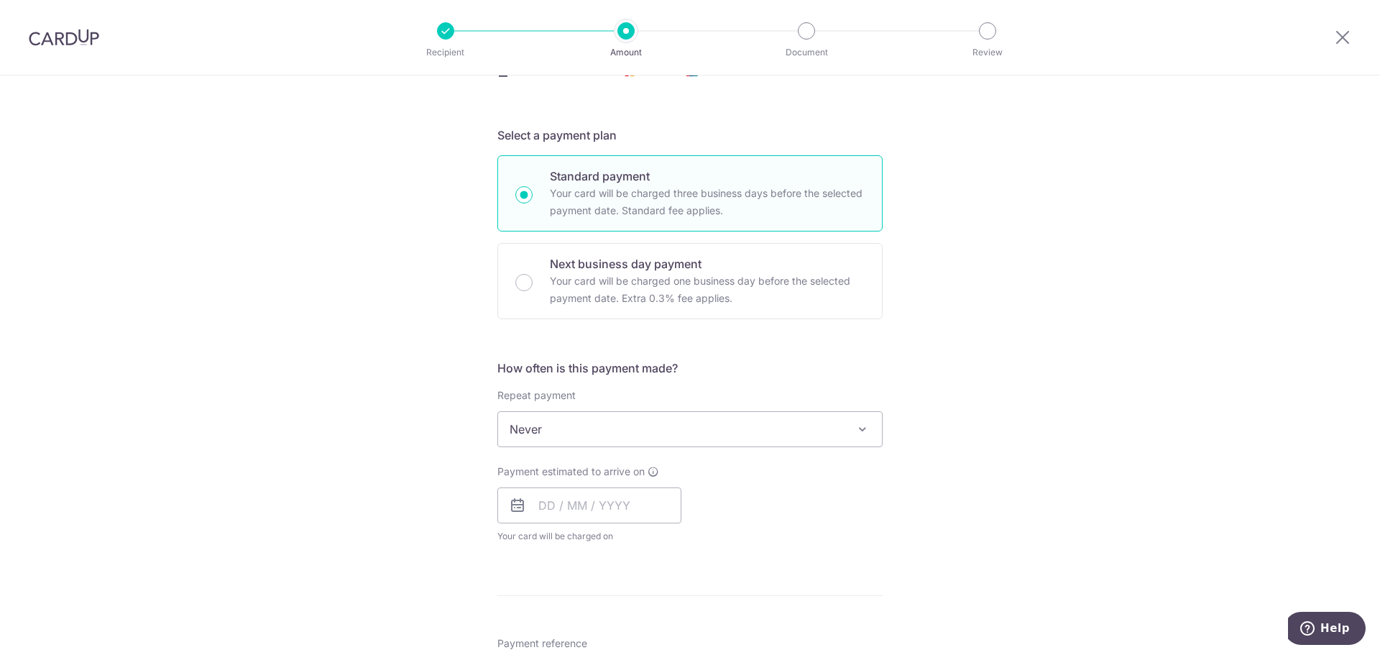
scroll to position [287, 0]
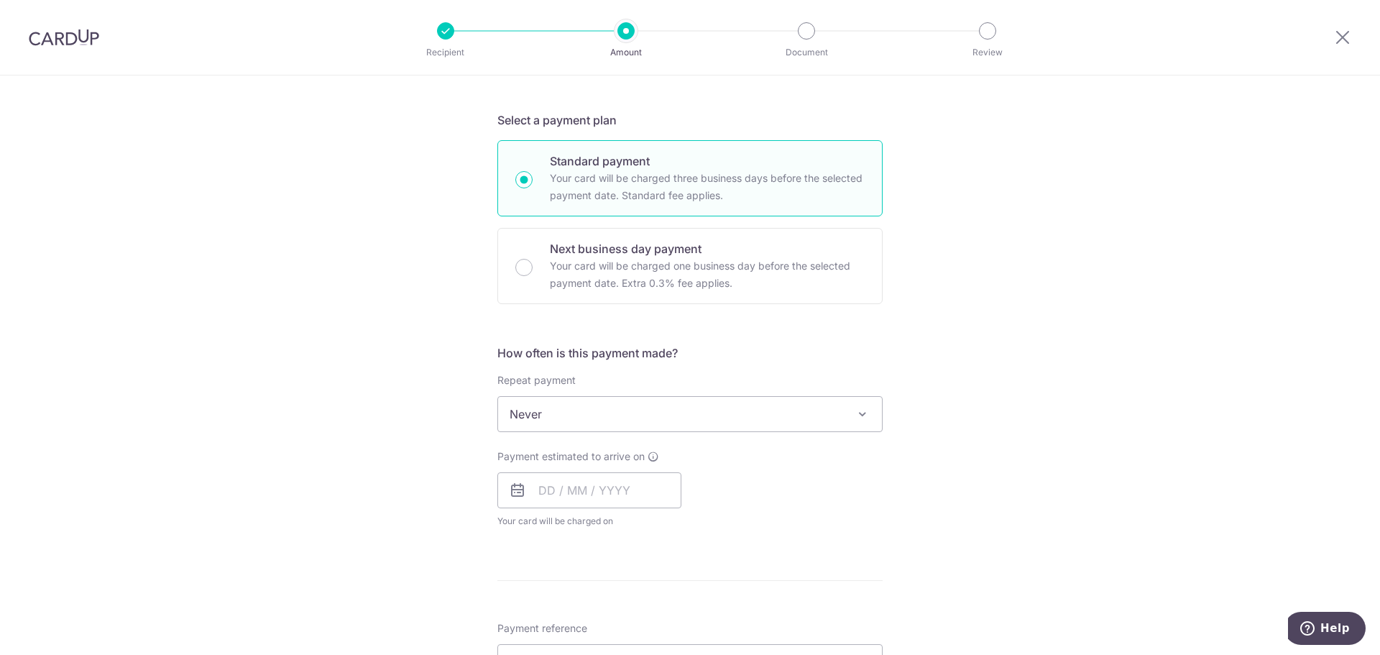
click at [604, 412] on span "Never" at bounding box center [690, 414] width 384 height 34
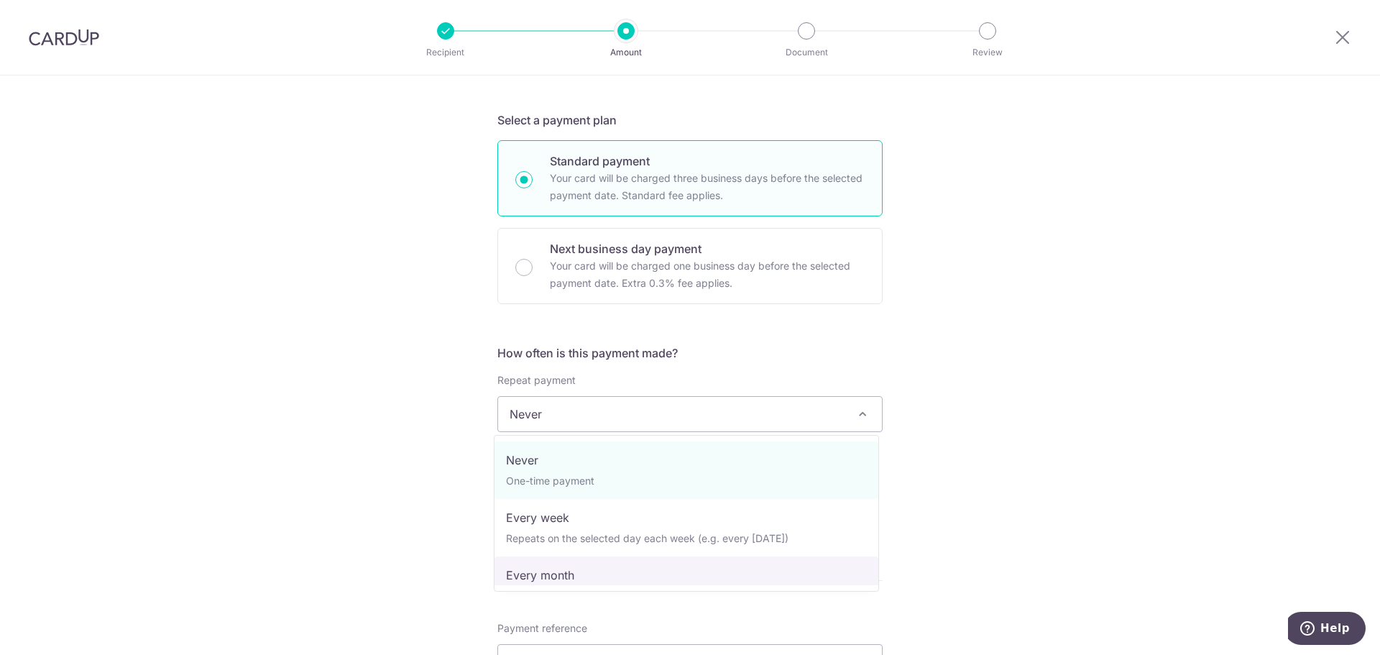
select select "3"
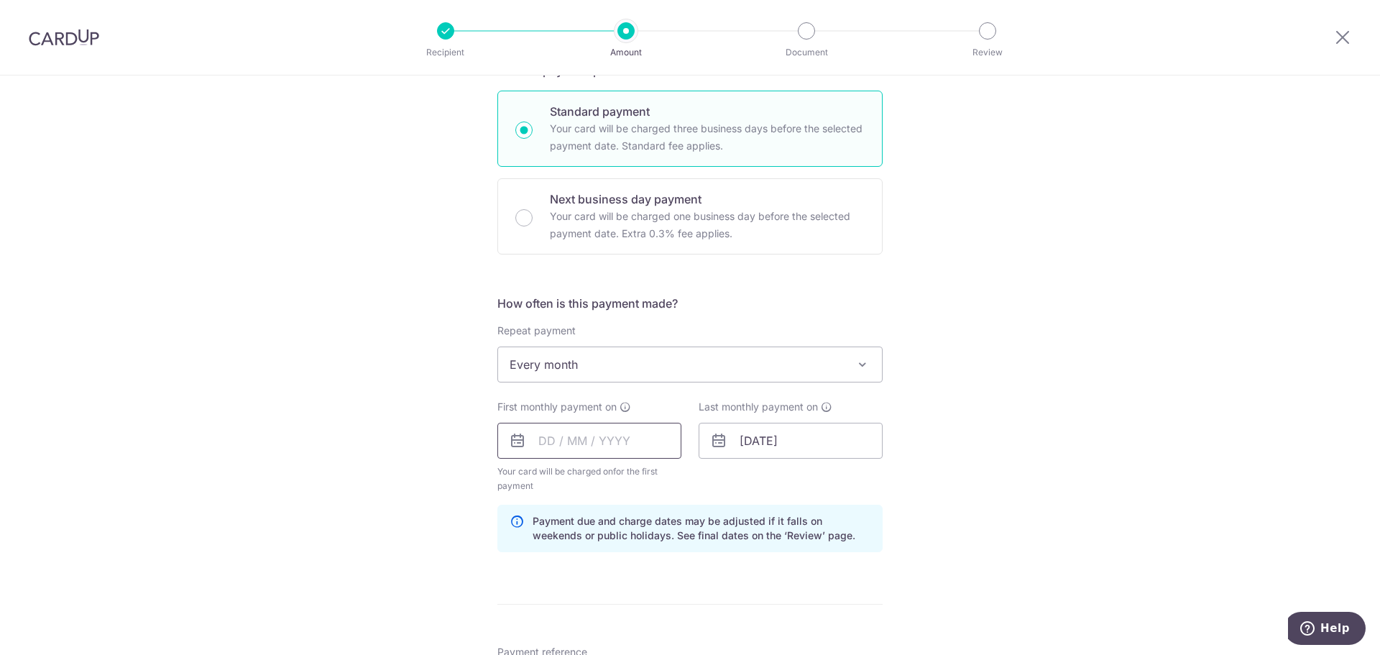
scroll to position [359, 0]
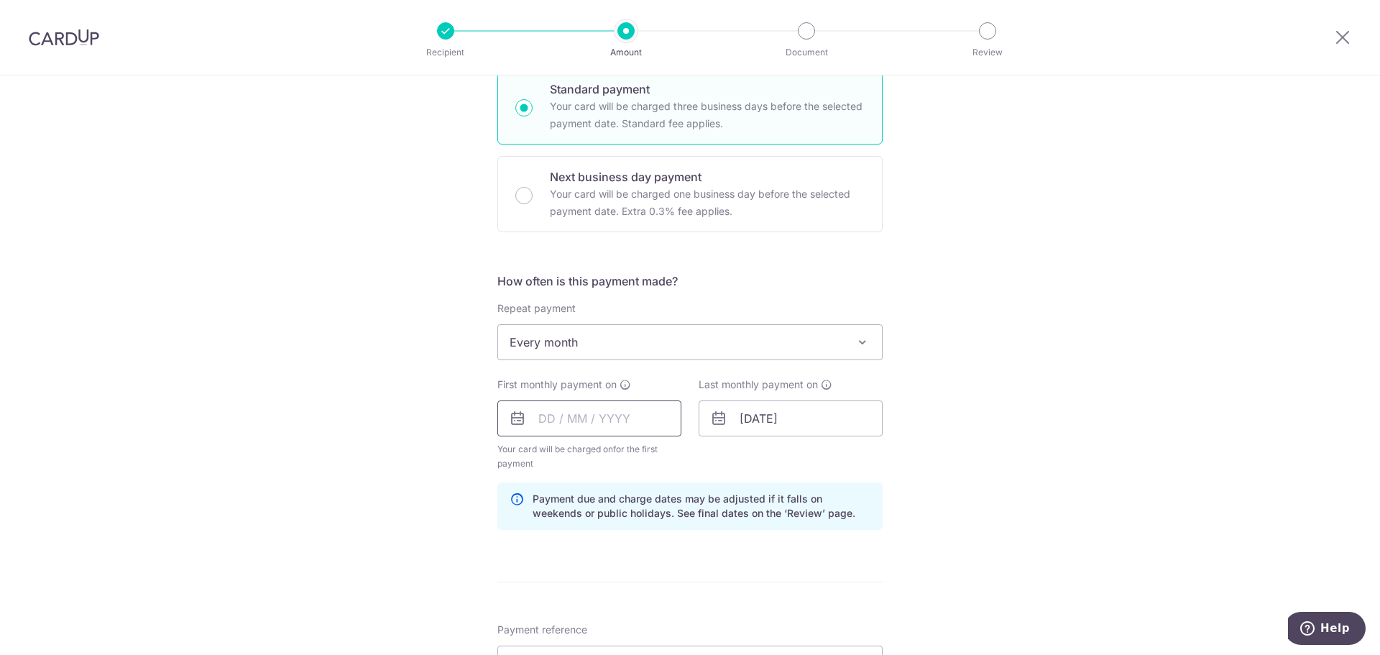
click at [578, 403] on input "text" at bounding box center [589, 418] width 184 height 36
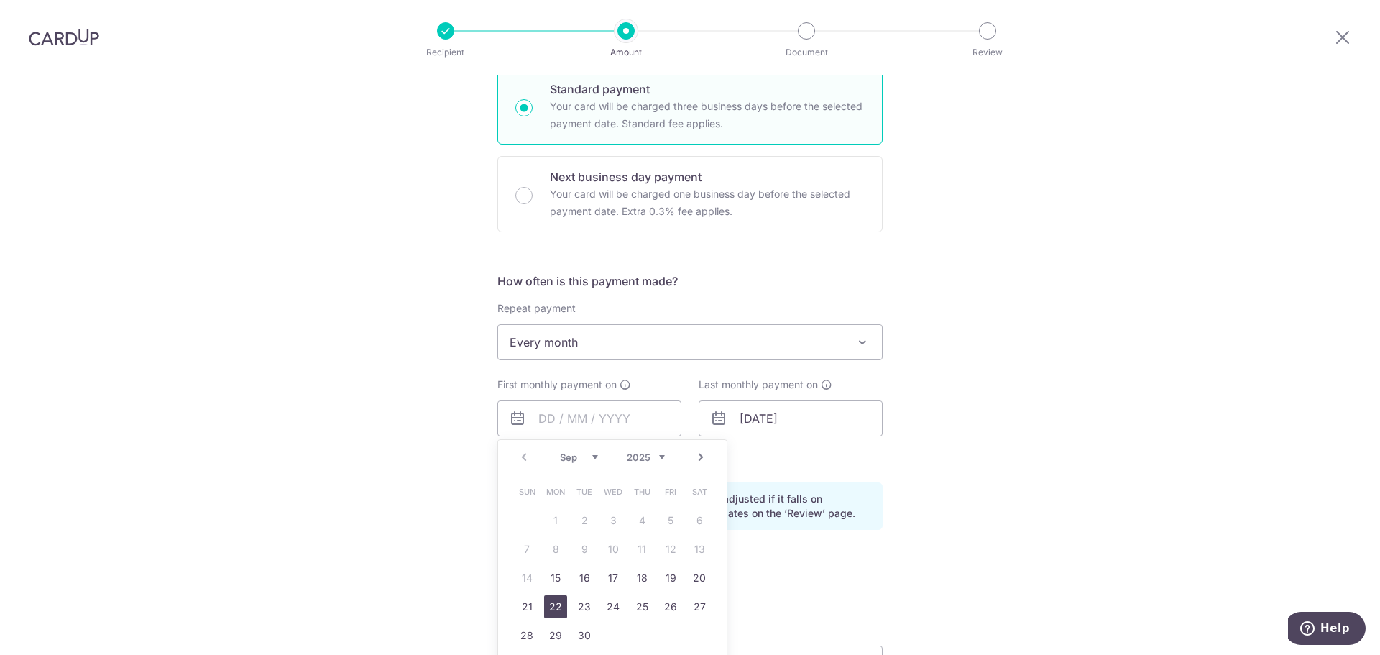
click at [551, 607] on link "22" at bounding box center [555, 606] width 23 height 23
type input "22/09/2025"
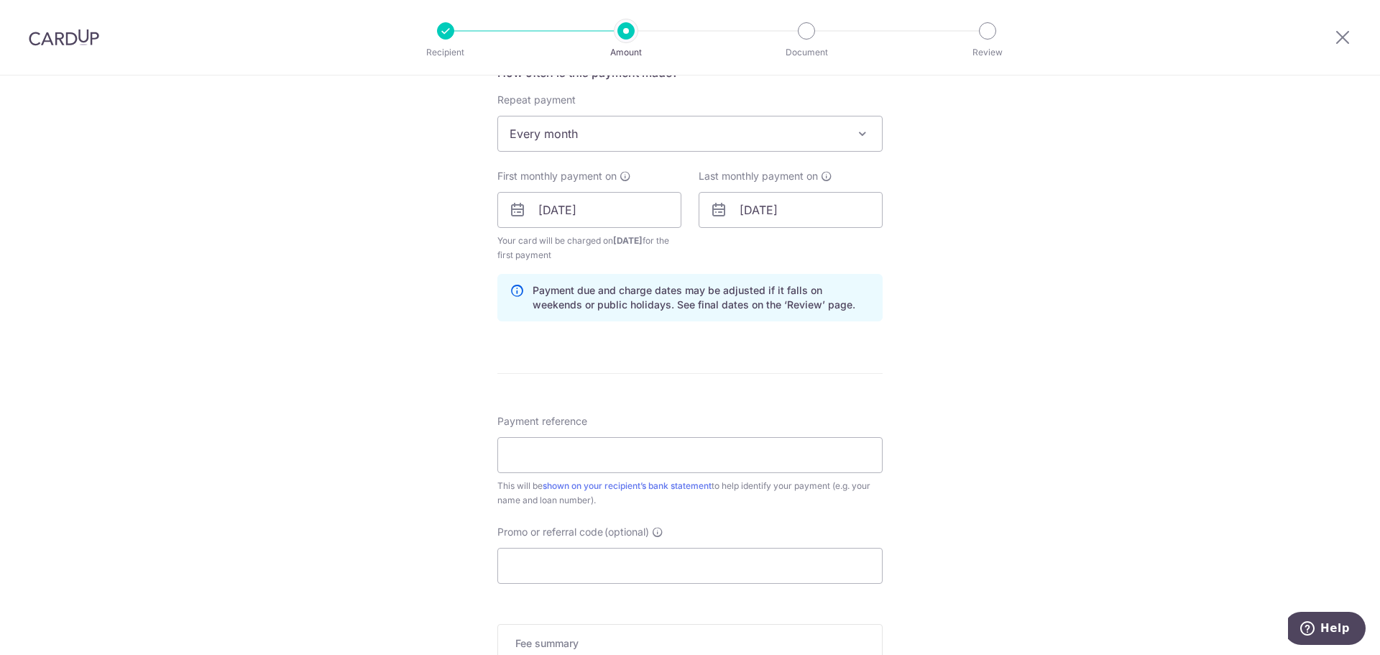
scroll to position [575, 0]
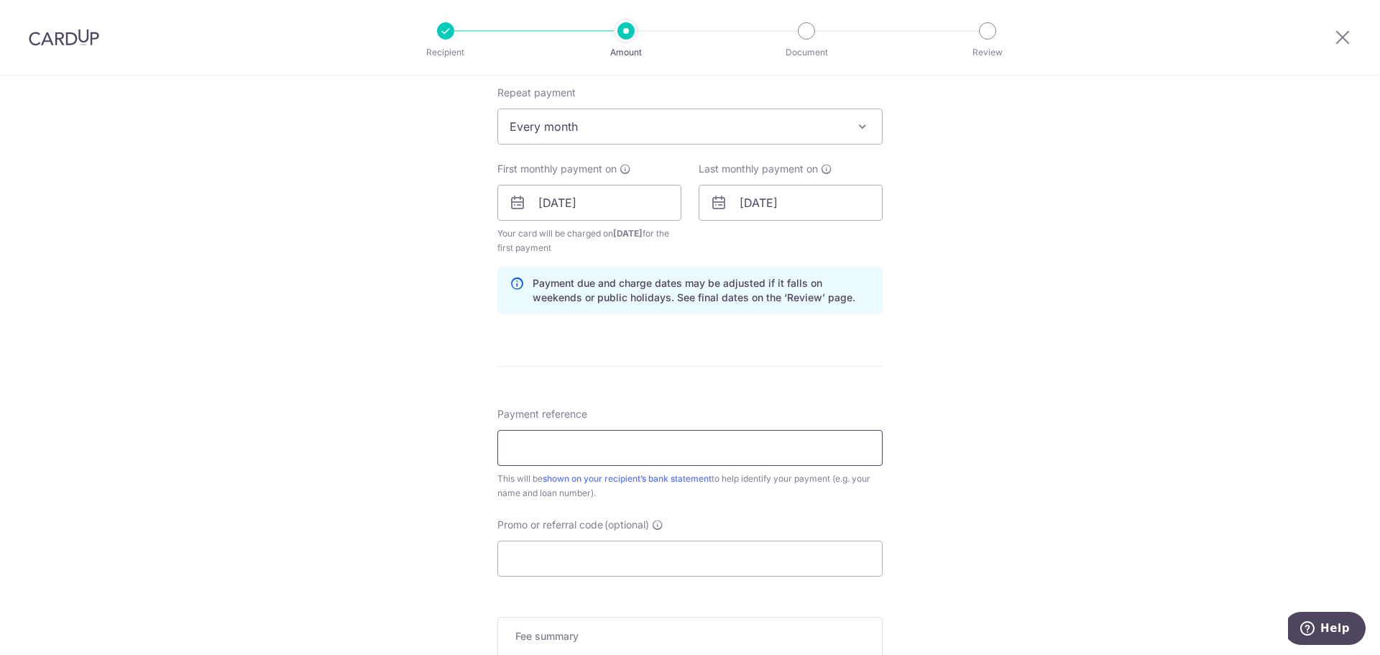
click at [578, 444] on input "Payment reference" at bounding box center [689, 448] width 385 height 36
type input "5742588459"
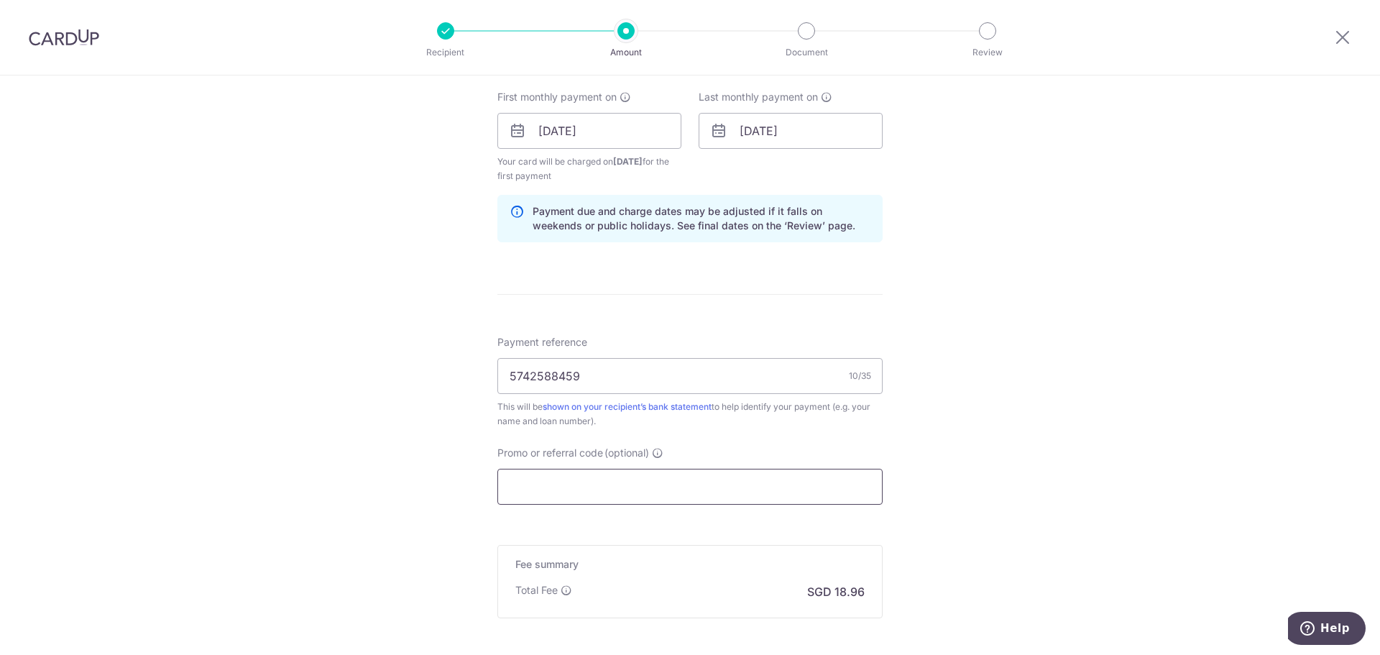
click at [555, 495] on input "Promo or referral code (optional)" at bounding box center [689, 487] width 385 height 36
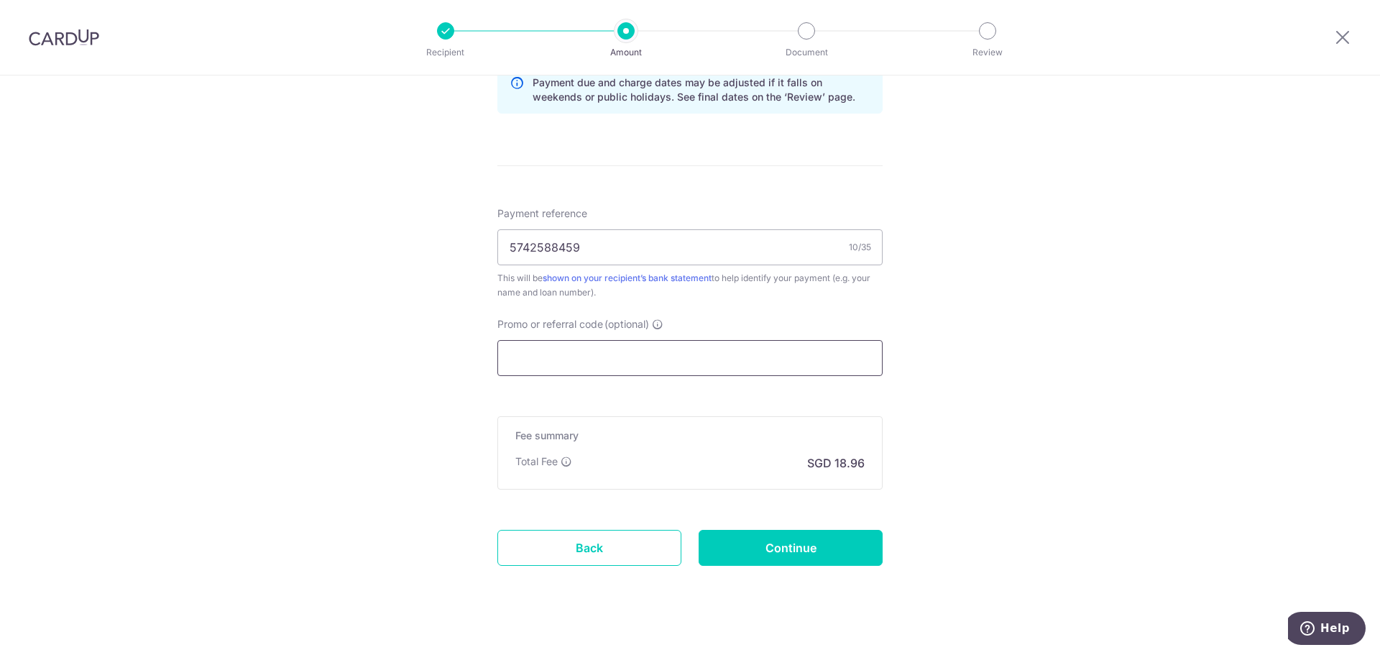
scroll to position [790, 0]
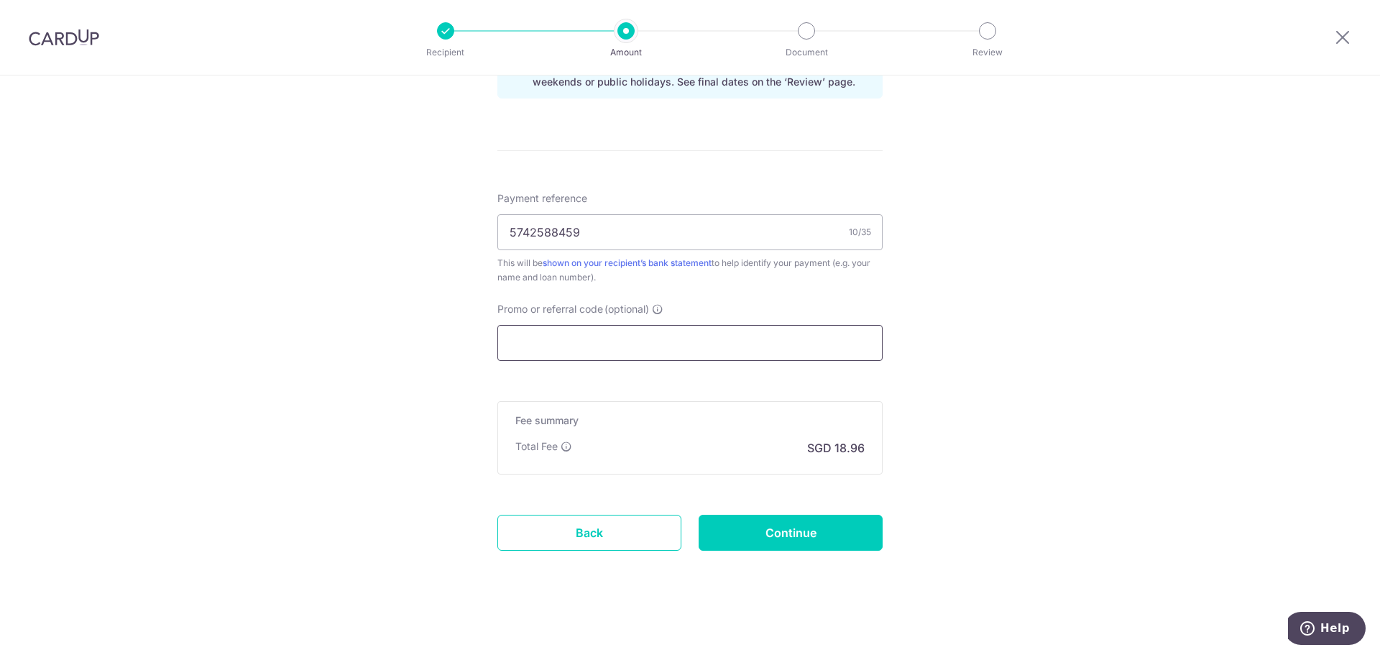
paste input "THANKYOU"
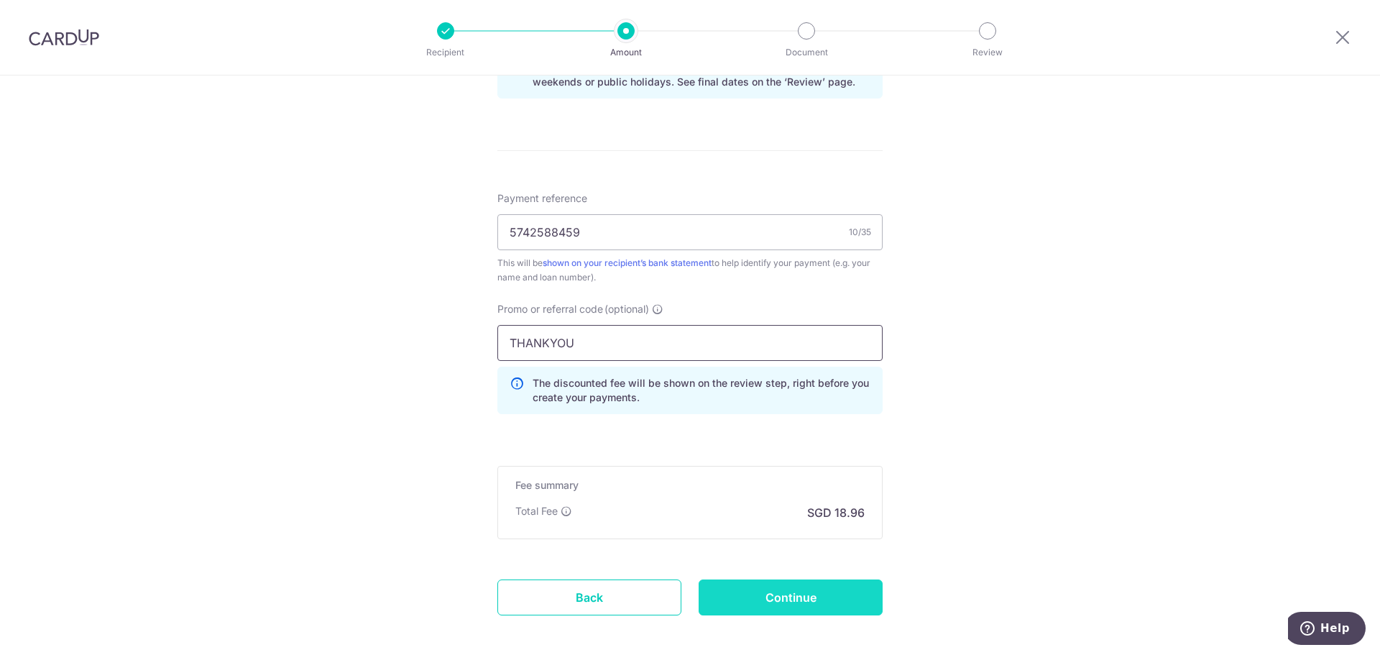
type input "THANKYOU"
click at [798, 593] on input "Continue" at bounding box center [790, 597] width 184 height 36
type input "Create Schedule"
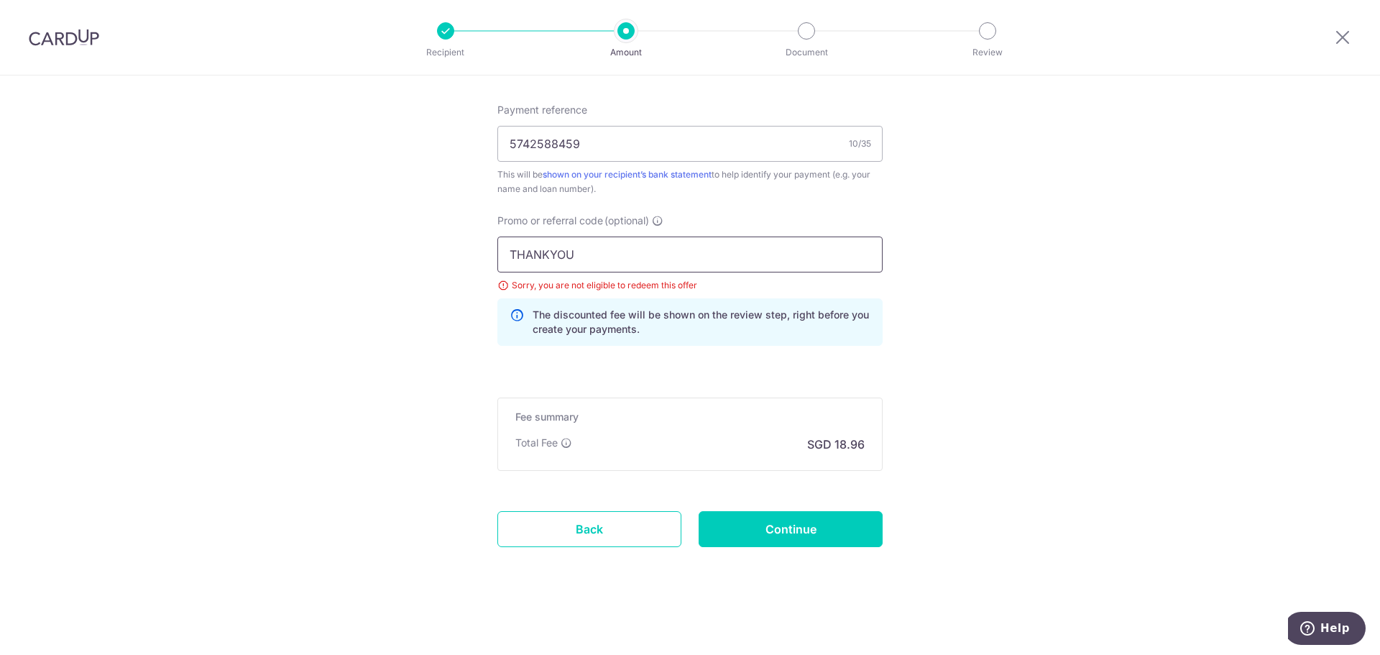
click at [542, 254] on input "THANKYOU" at bounding box center [689, 254] width 385 height 36
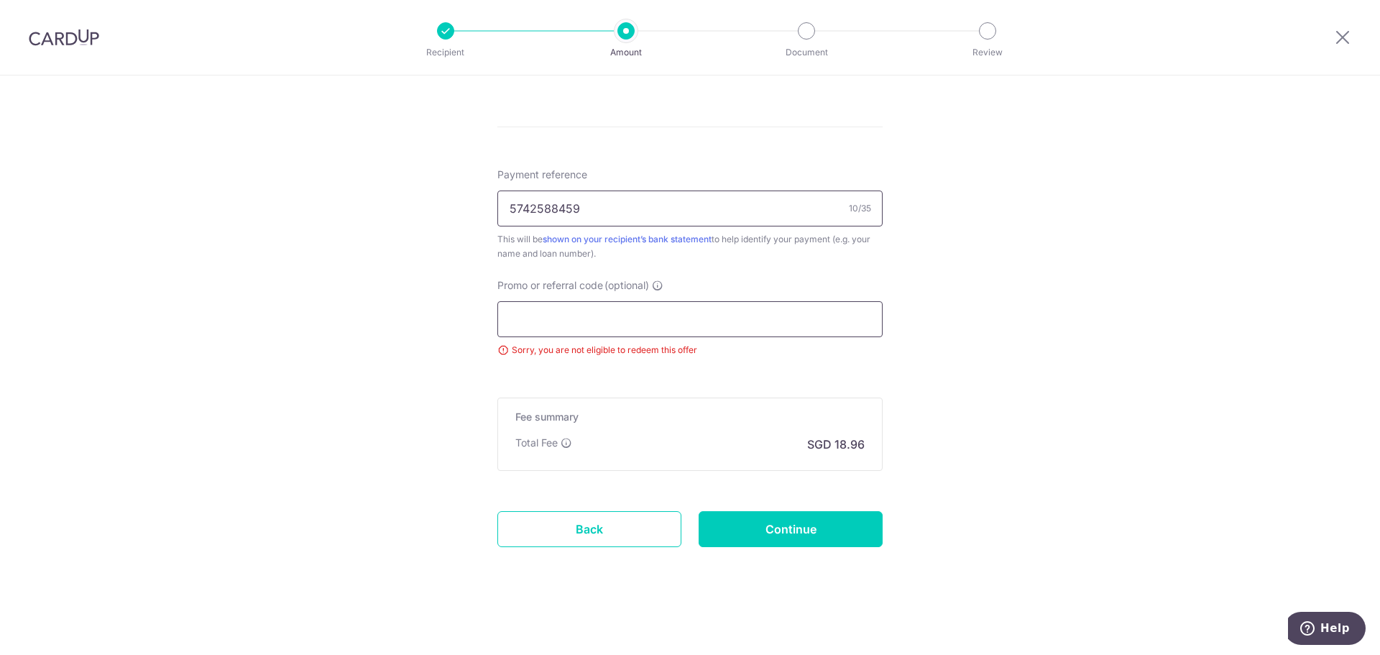
paste input "REC185"
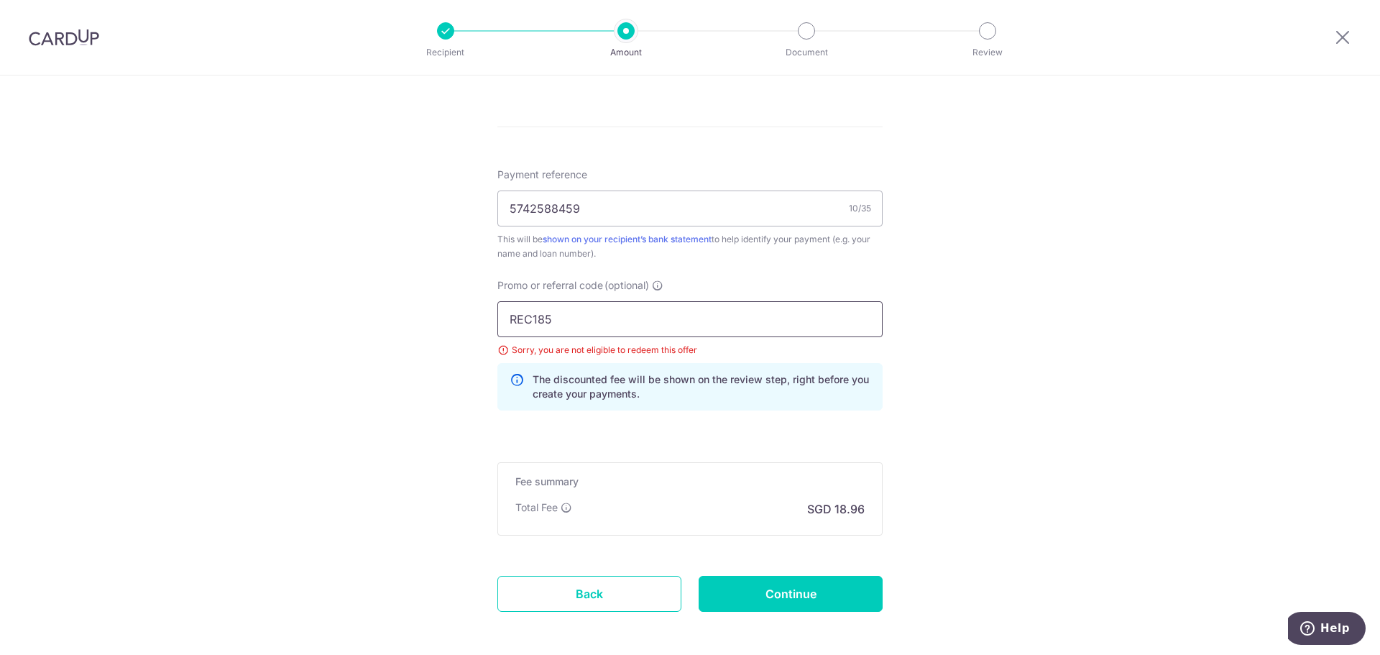
scroll to position [806, 0]
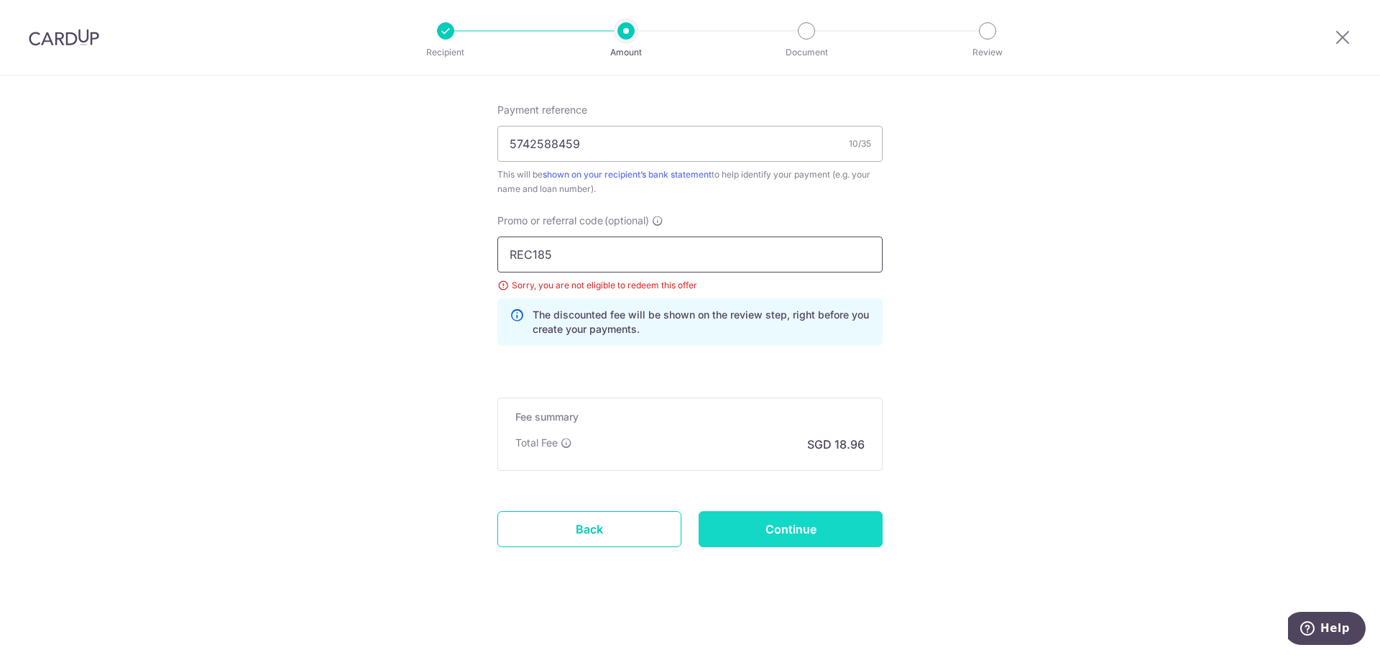
type input "REC185"
click at [771, 511] on input "Continue" at bounding box center [790, 529] width 184 height 36
type input "Update Schedule"
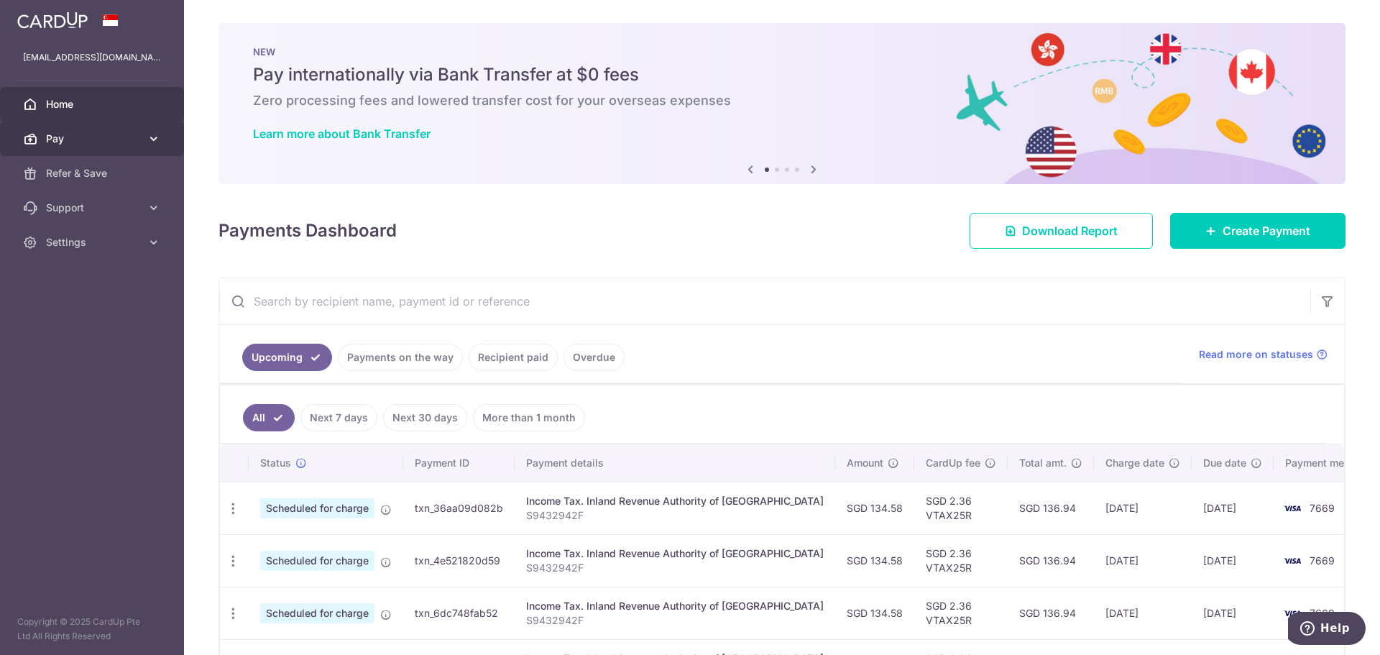
click at [148, 133] on icon at bounding box center [154, 139] width 14 height 14
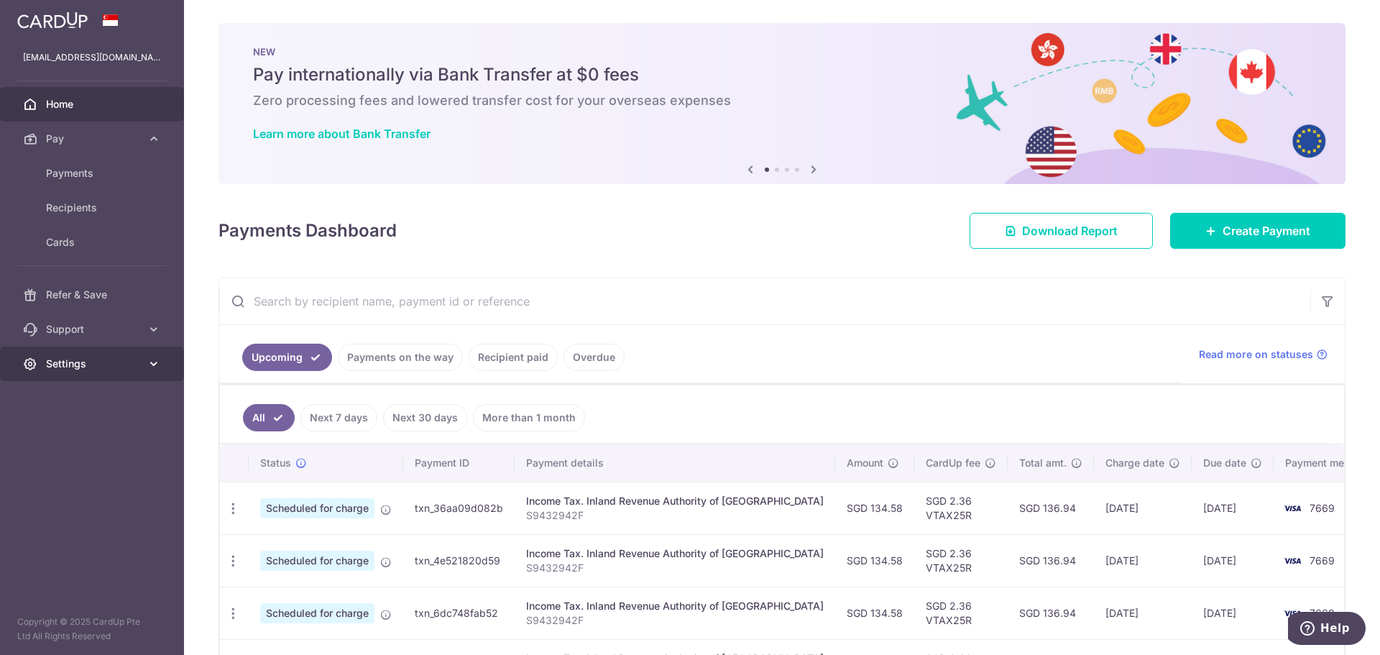
click at [78, 366] on span "Settings" at bounding box center [93, 363] width 95 height 14
click at [116, 339] on link "Support" at bounding box center [92, 329] width 184 height 34
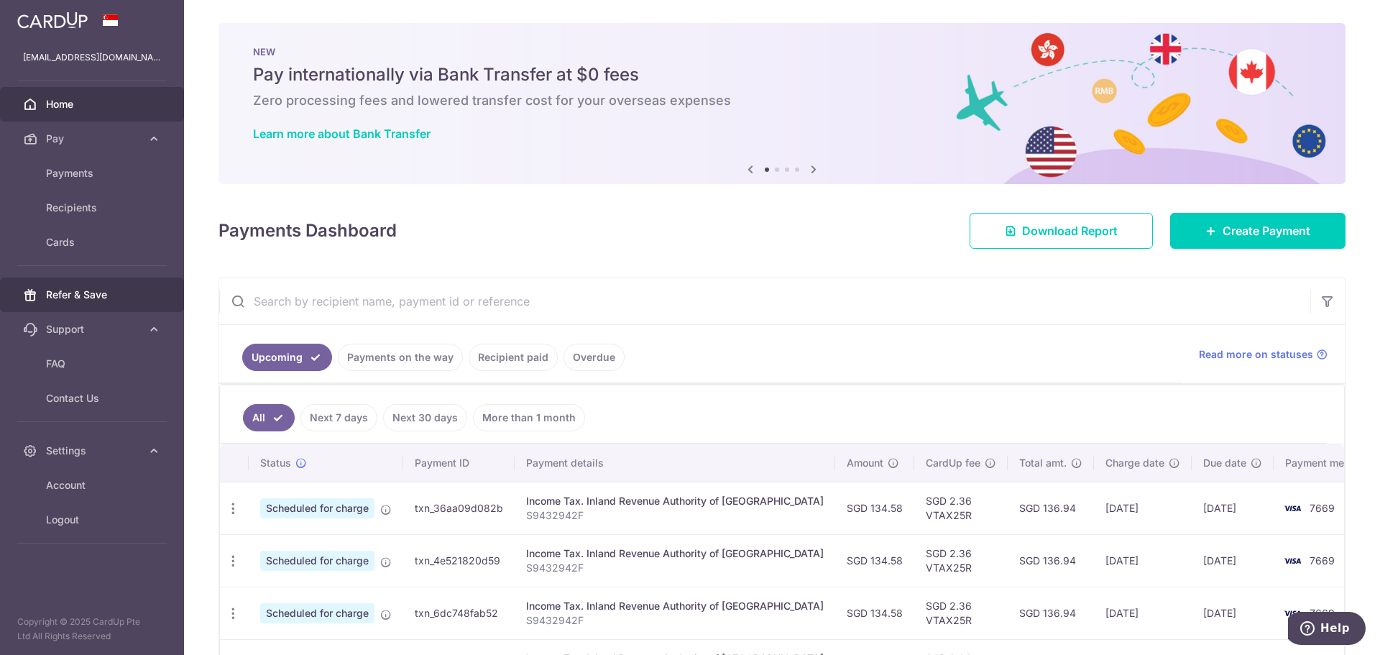
click at [128, 300] on span "Refer & Save" at bounding box center [93, 294] width 95 height 14
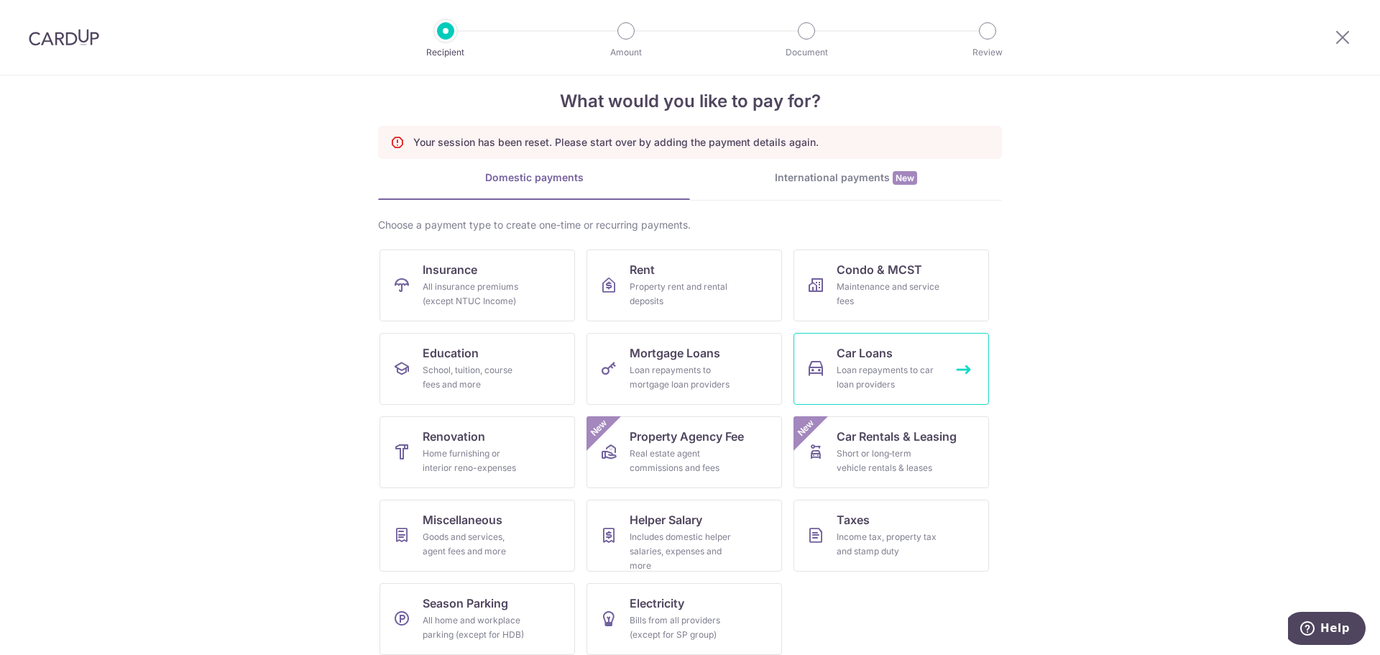
scroll to position [33, 0]
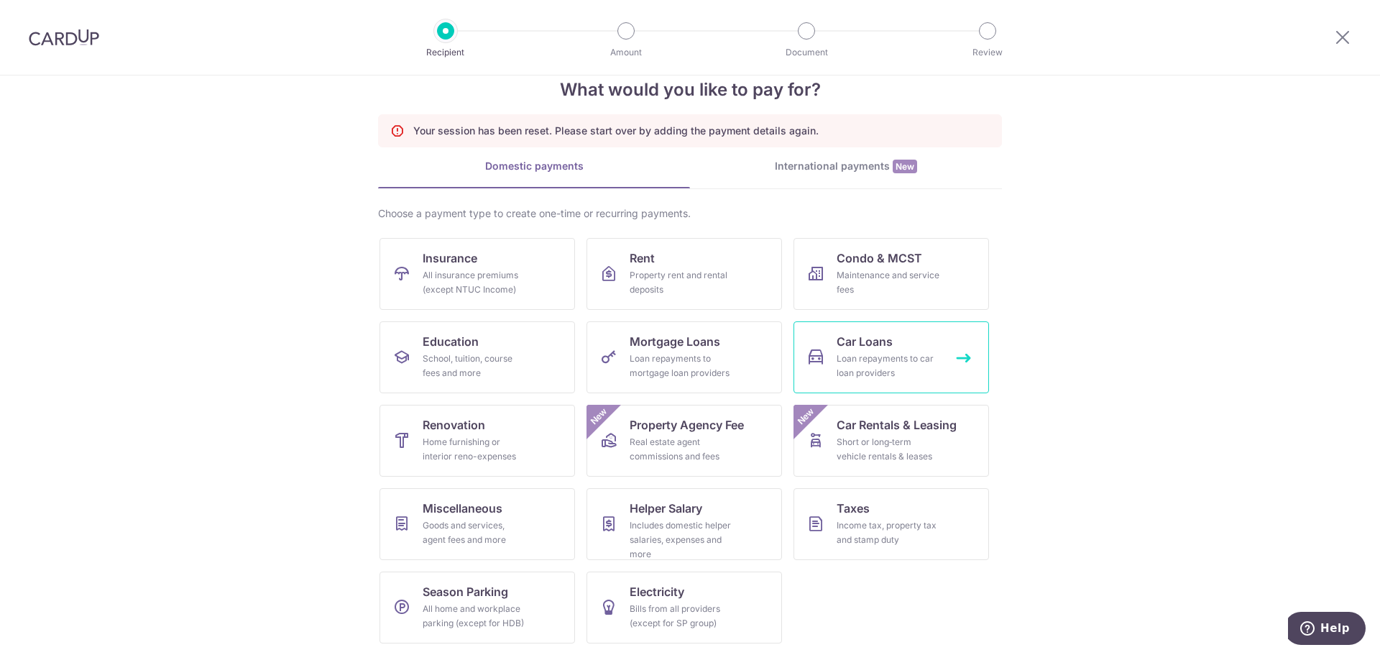
click at [896, 345] on link "Car Loans Loan repayments to car loan providers" at bounding box center [890, 357] width 195 height 72
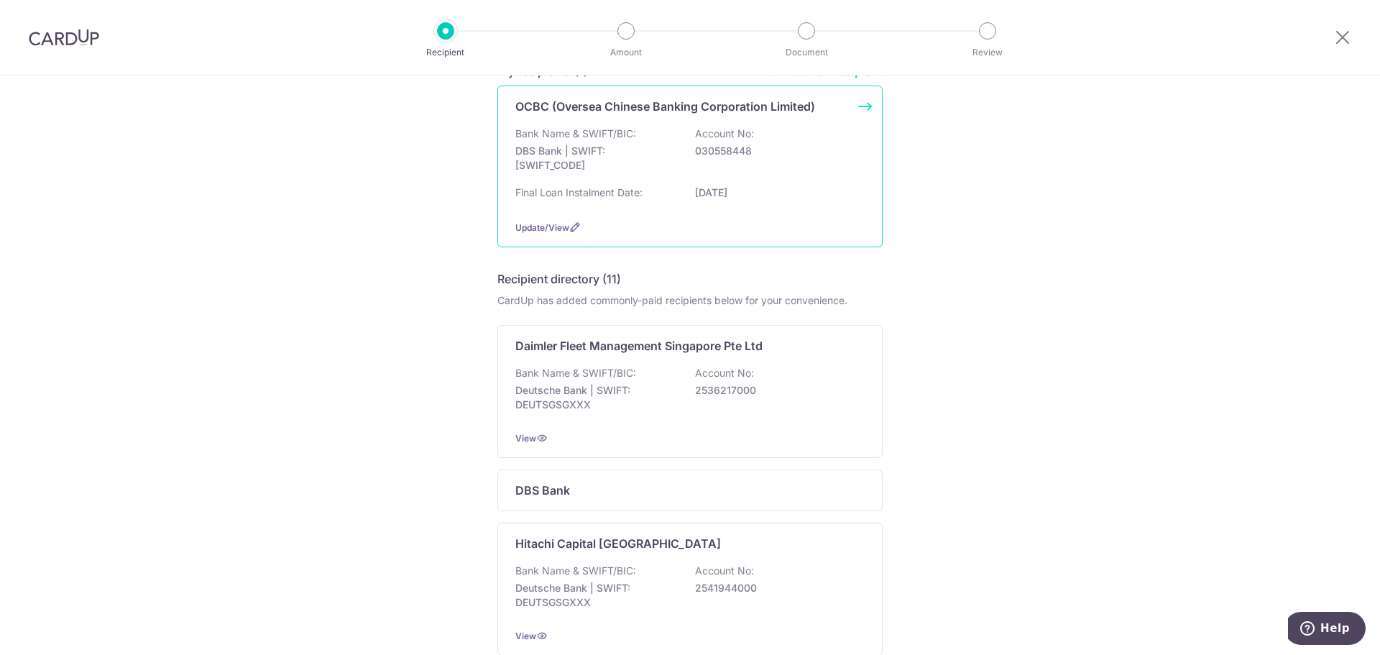
click at [685, 178] on div "Bank Name & SWIFT/BIC: DBS Bank | SWIFT: [SWIFT_CODE] Account No: 030558448" at bounding box center [689, 152] width 349 height 53
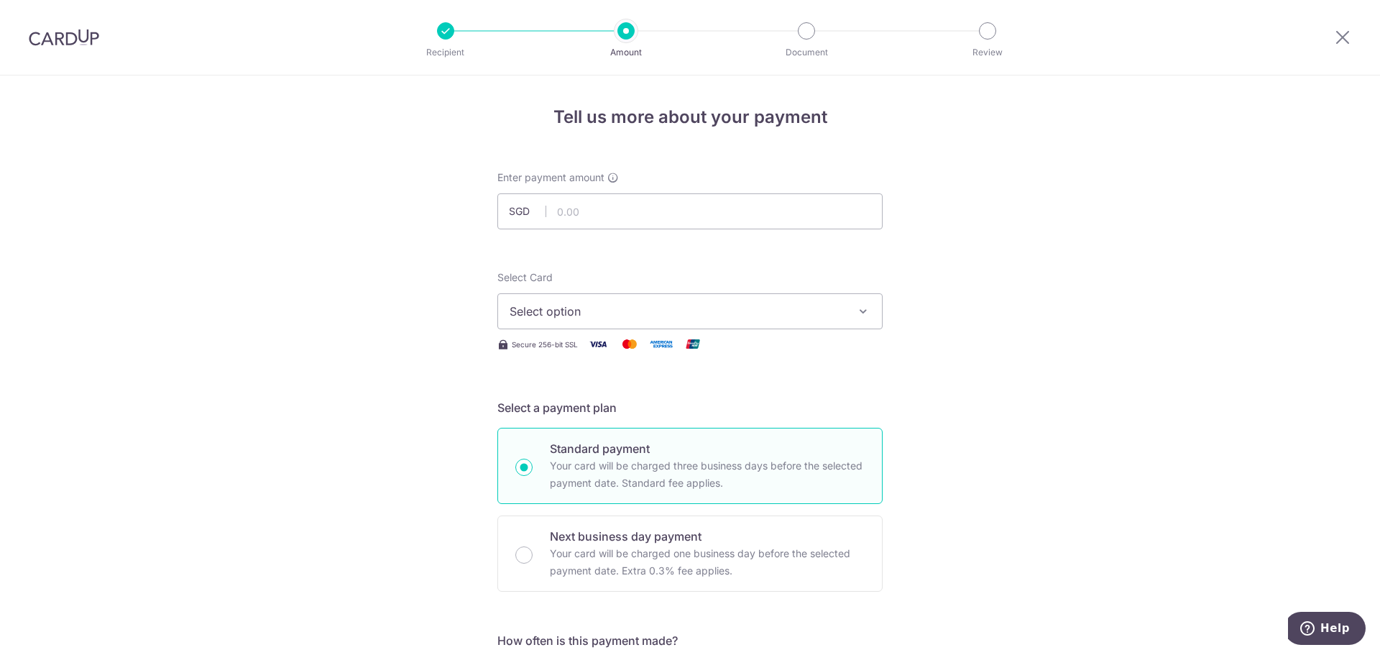
type input "729.31"
click at [631, 313] on span "Select option" at bounding box center [677, 311] width 335 height 17
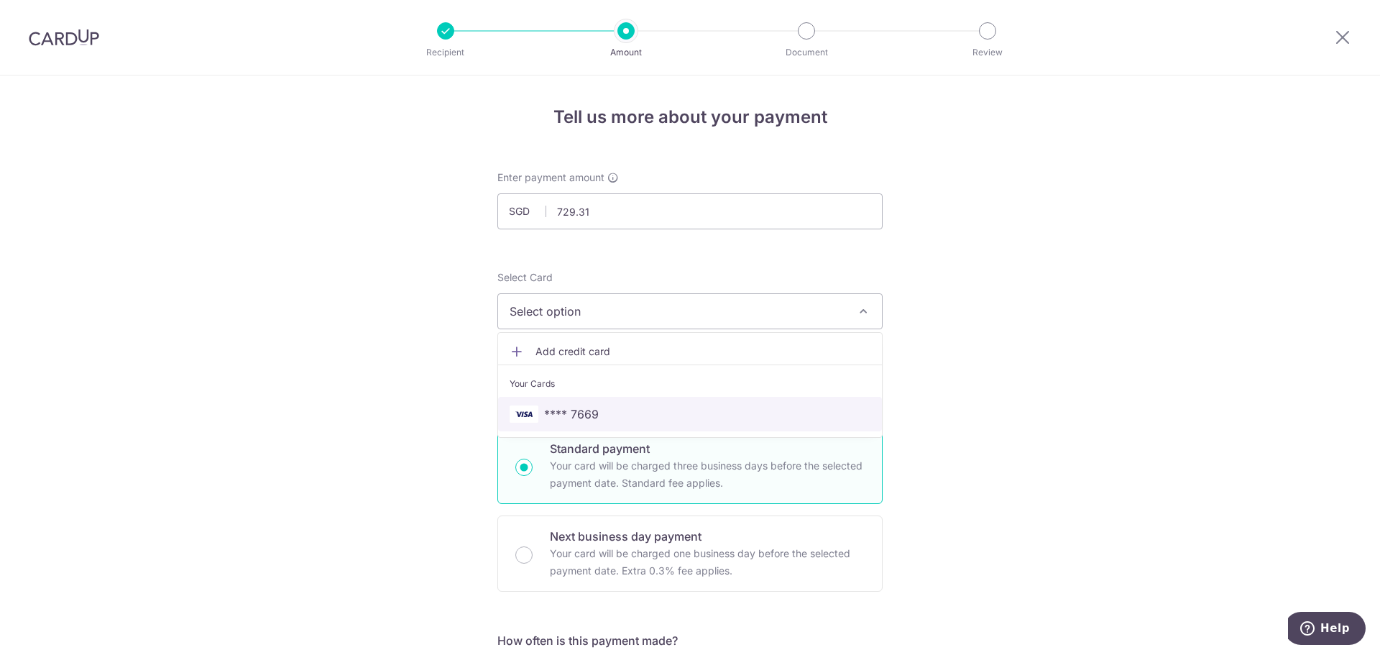
click at [629, 399] on link "**** 7669" at bounding box center [690, 414] width 384 height 34
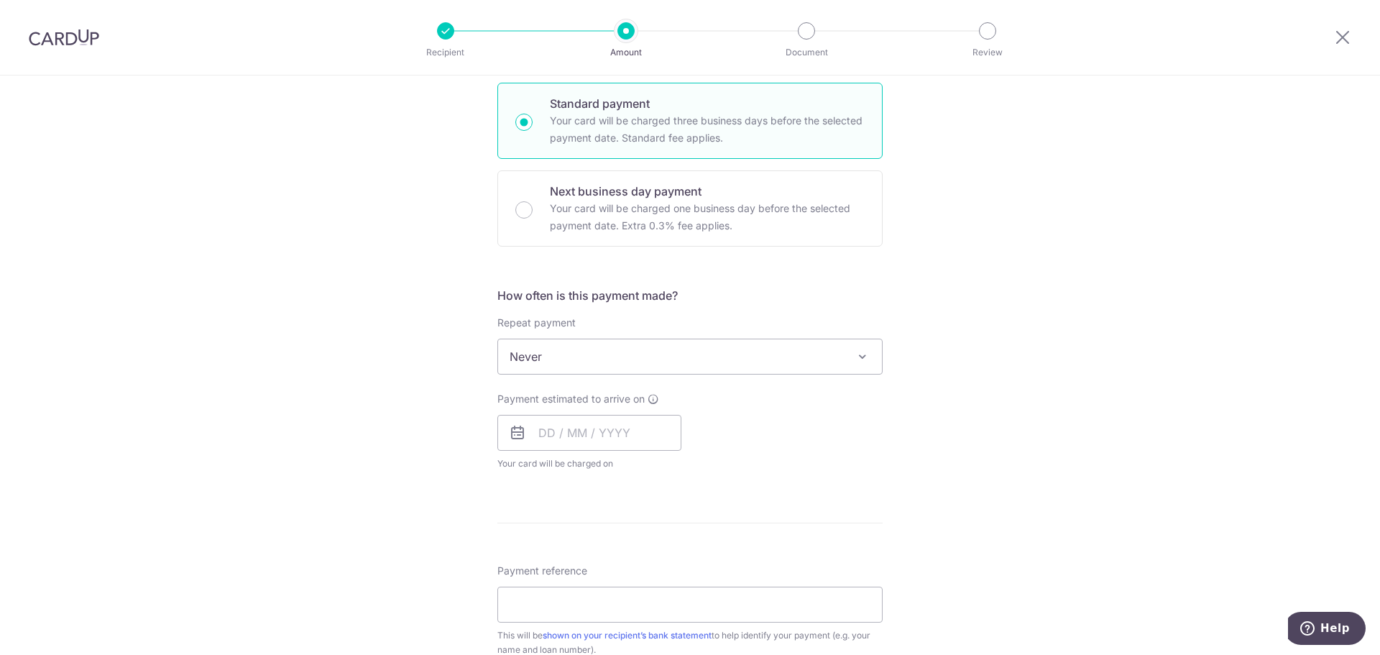
scroll to position [431, 0]
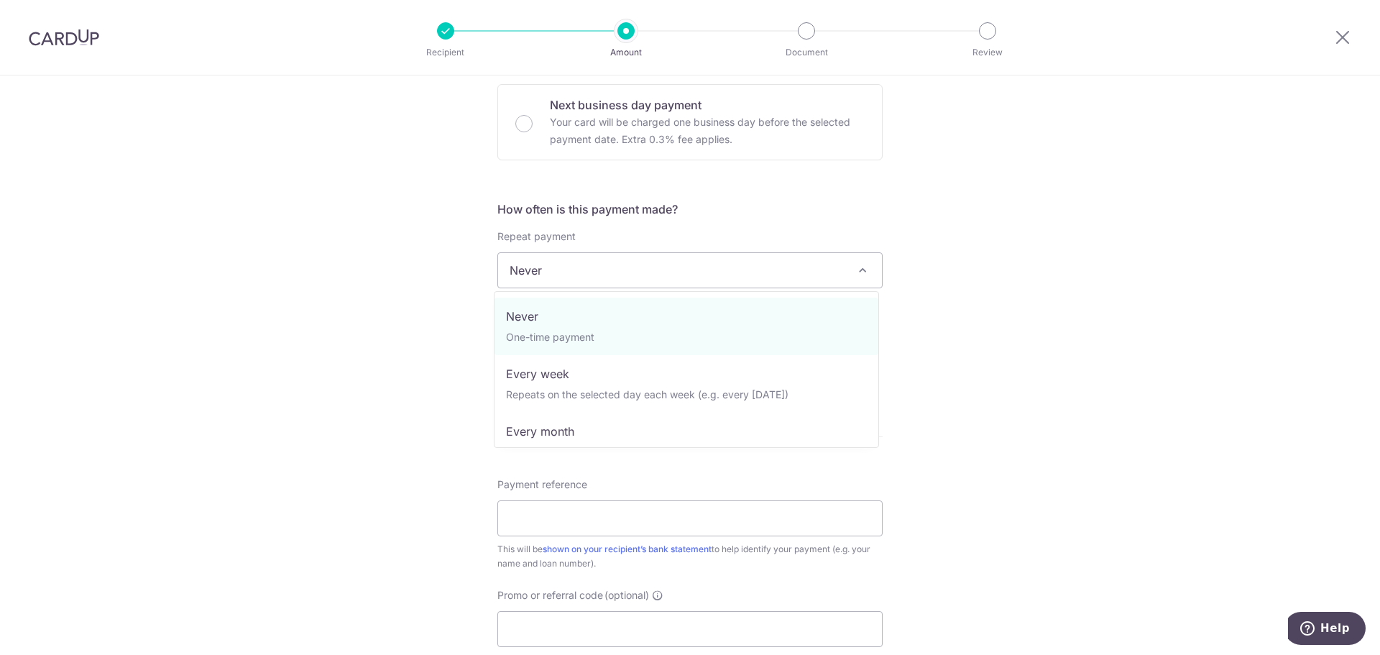
click at [576, 284] on span "Never" at bounding box center [690, 270] width 384 height 34
select select "3"
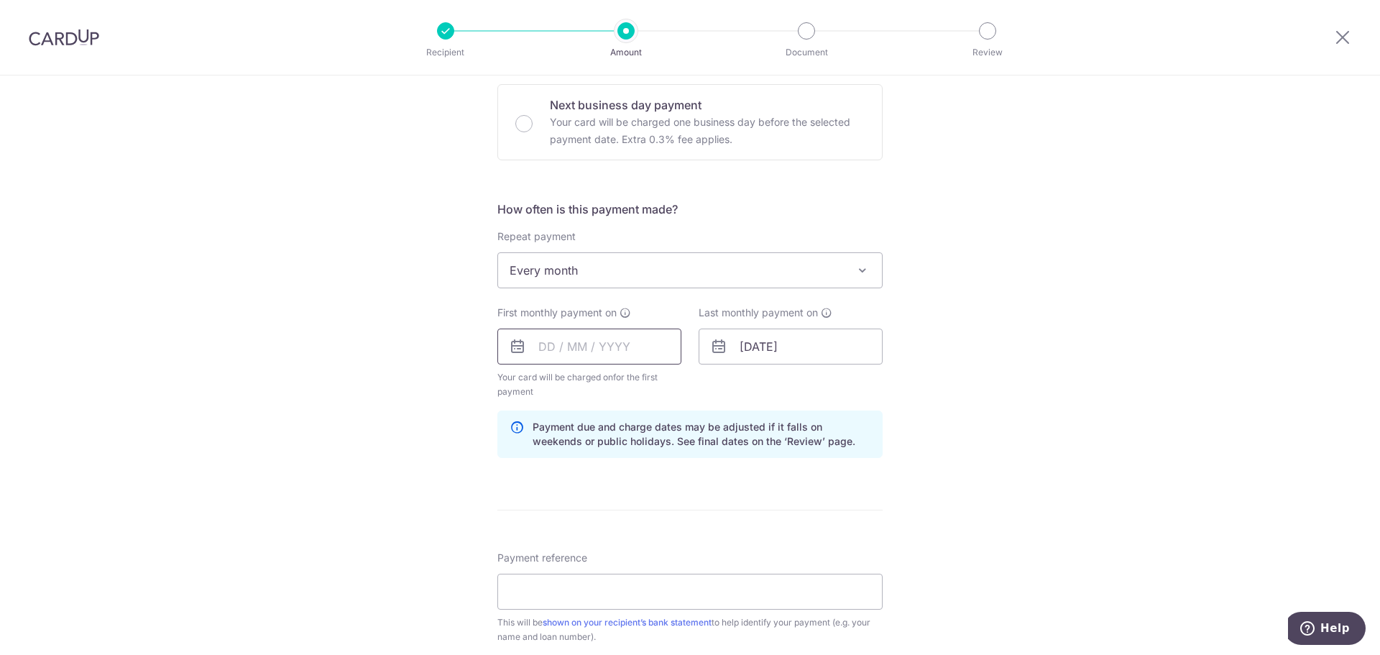
click at [576, 329] on input "text" at bounding box center [589, 346] width 184 height 36
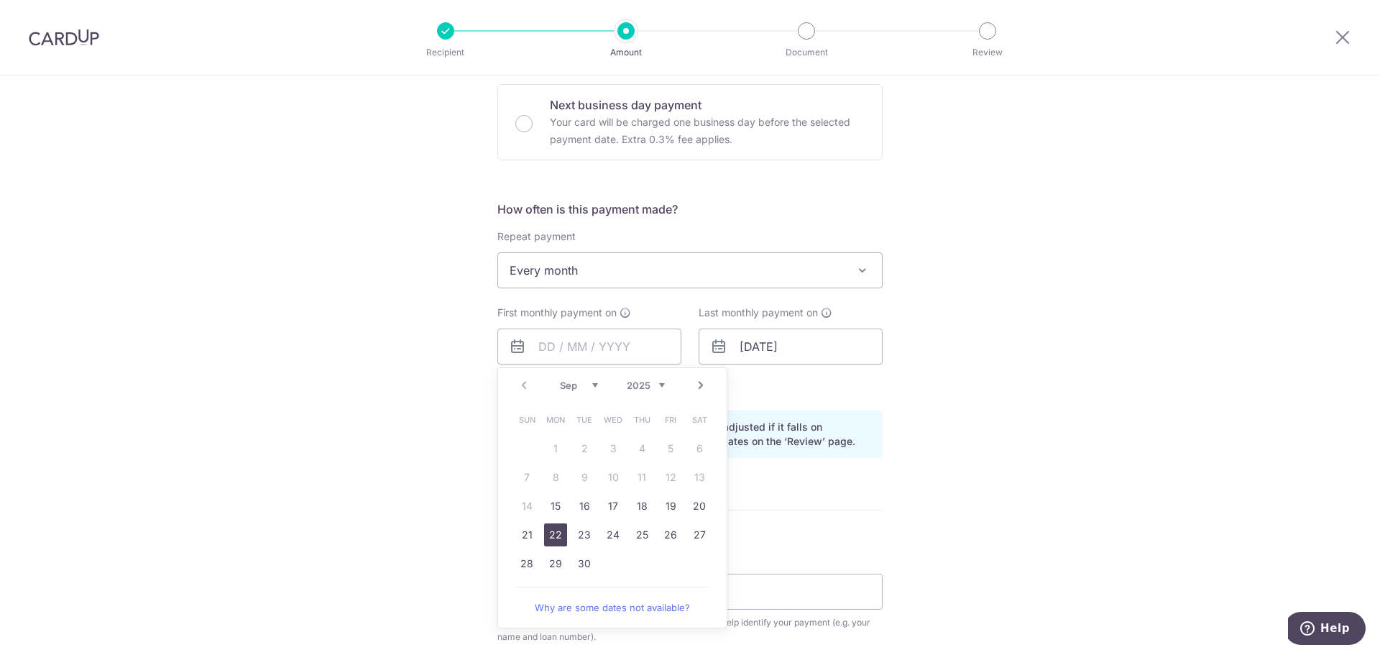
click at [553, 542] on link "22" at bounding box center [555, 534] width 23 height 23
type input "[DATE]"
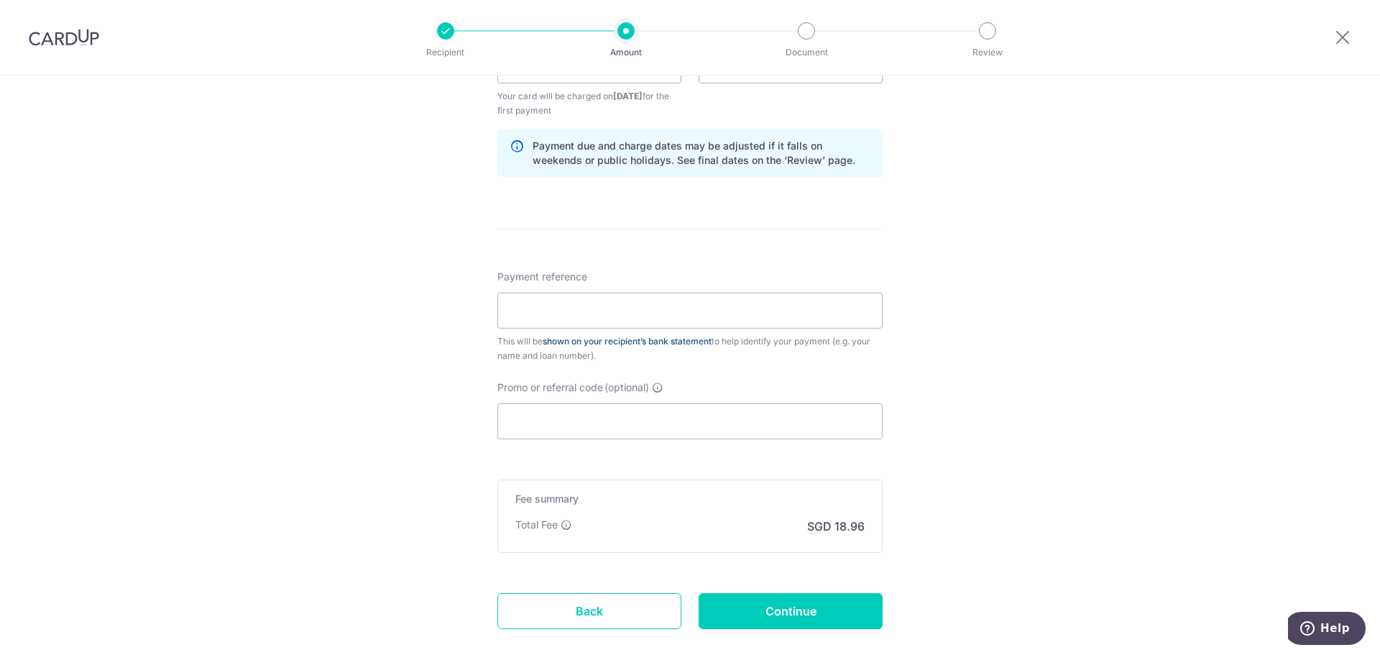
scroll to position [719, 0]
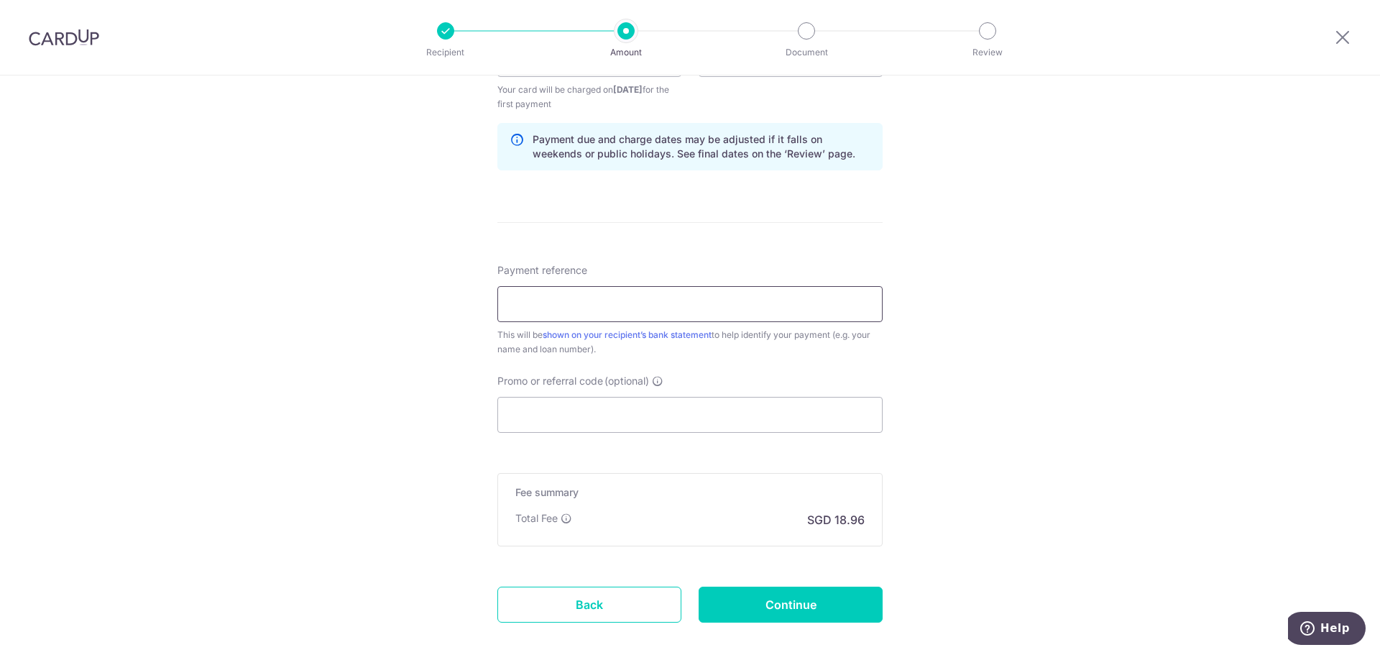
click at [576, 301] on input "Payment reference" at bounding box center [689, 304] width 385 height 36
type input "5742588459"
click at [532, 417] on input "Promo or referral code (optional)" at bounding box center [689, 415] width 385 height 36
paste input "REC185"
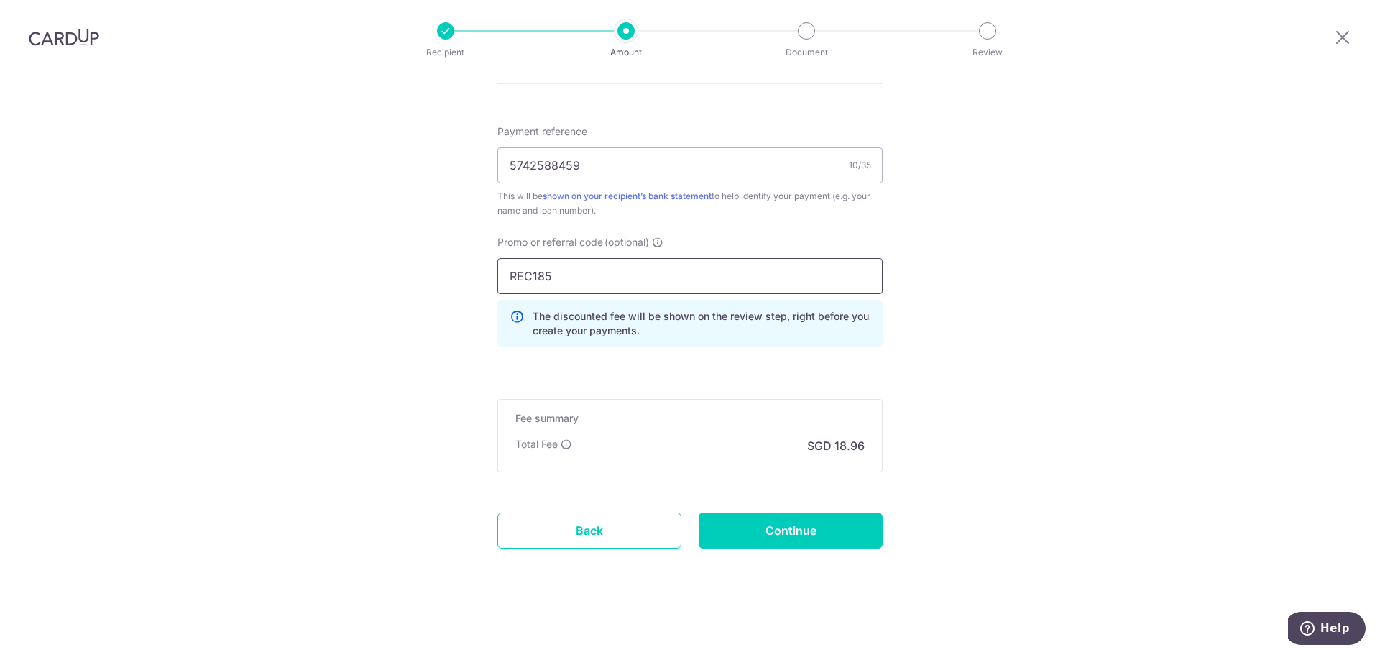
scroll to position [859, 0]
type input "REC185"
click at [790, 527] on input "Continue" at bounding box center [790, 529] width 184 height 36
type input "Create Schedule"
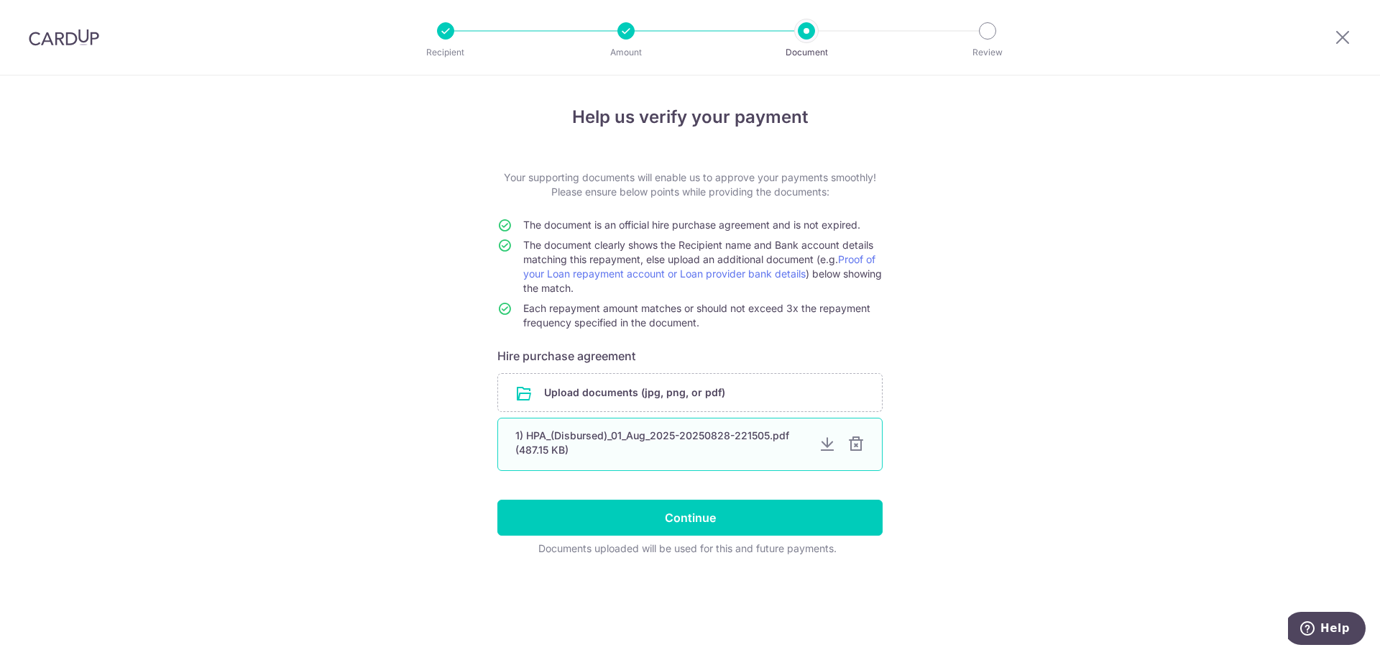
click at [615, 438] on div "1) HPA_(Disbursed)_01_Aug_2025-20250828-221505.pdf (487.15 KB)" at bounding box center [661, 442] width 292 height 29
click at [824, 446] on div at bounding box center [827, 443] width 17 height 17
click at [607, 428] on div "1) HPA_(Disbursed)_01_Aug_2025-20250828-221505.pdf (487.15 KB)" at bounding box center [689, 444] width 385 height 53
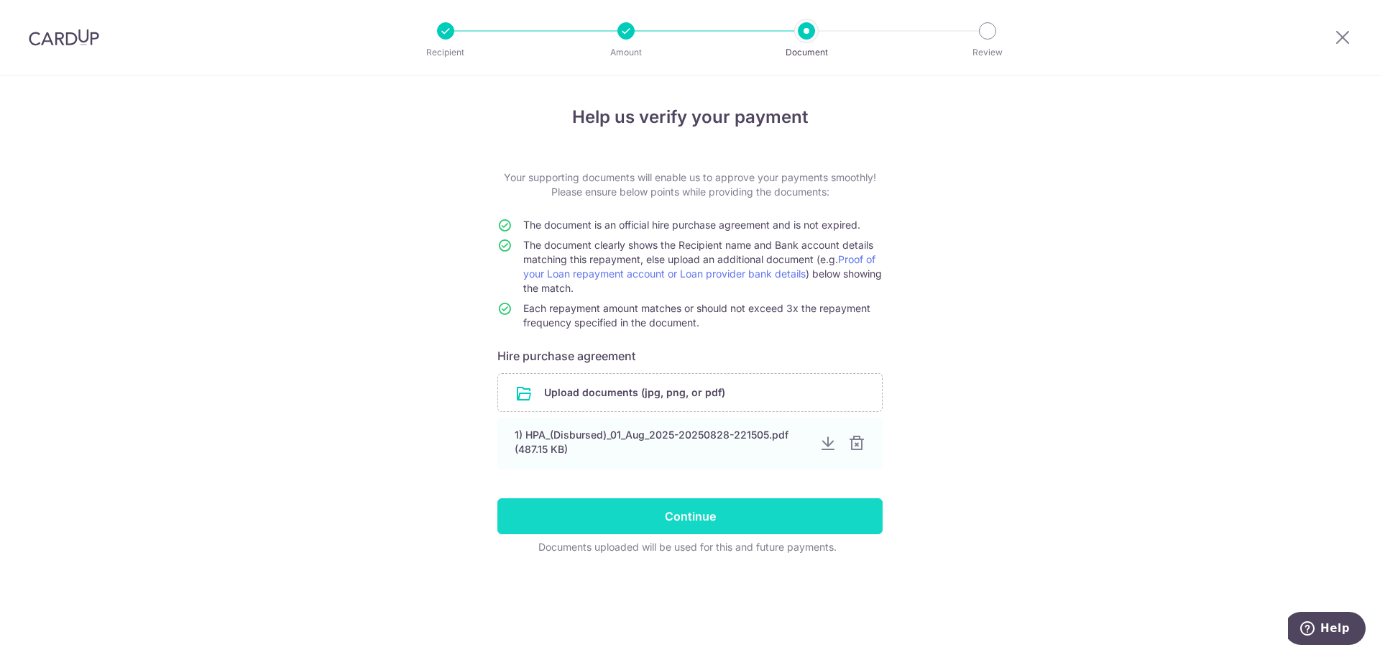
click at [671, 517] on input "Continue" at bounding box center [689, 516] width 385 height 36
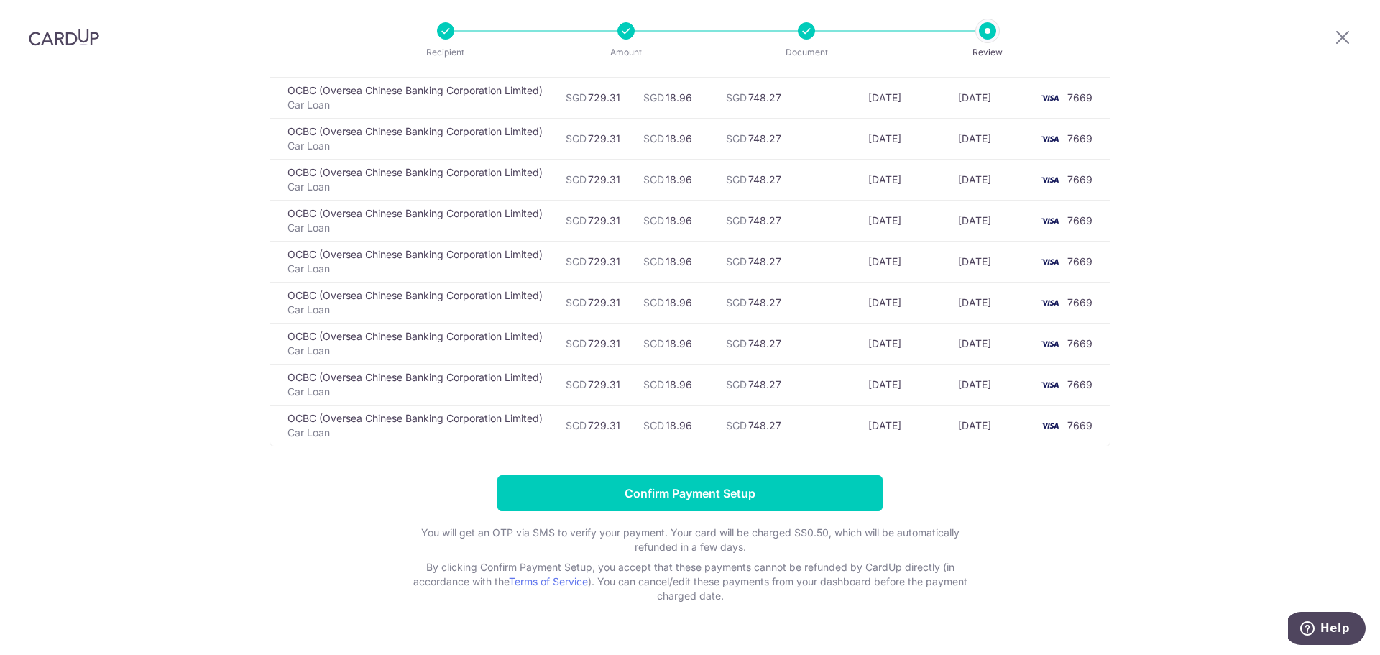
scroll to position [3224, 0]
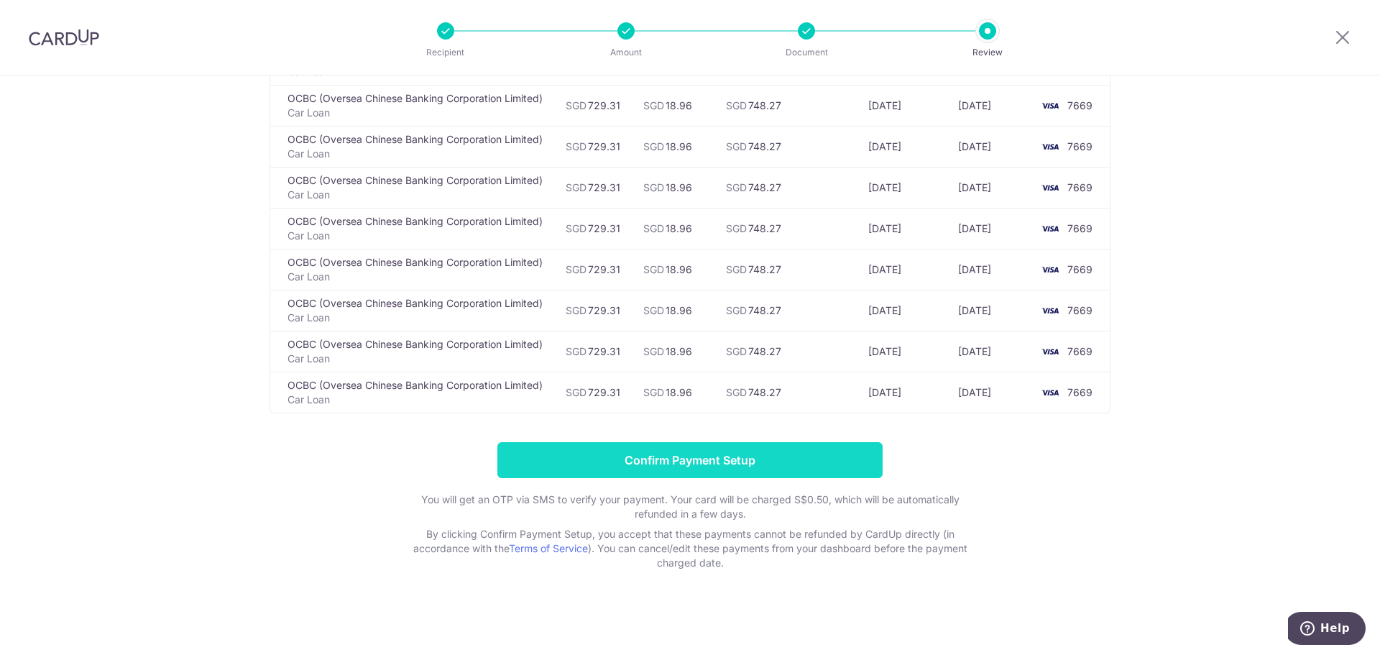
click at [672, 464] on input "Confirm Payment Setup" at bounding box center [689, 460] width 385 height 36
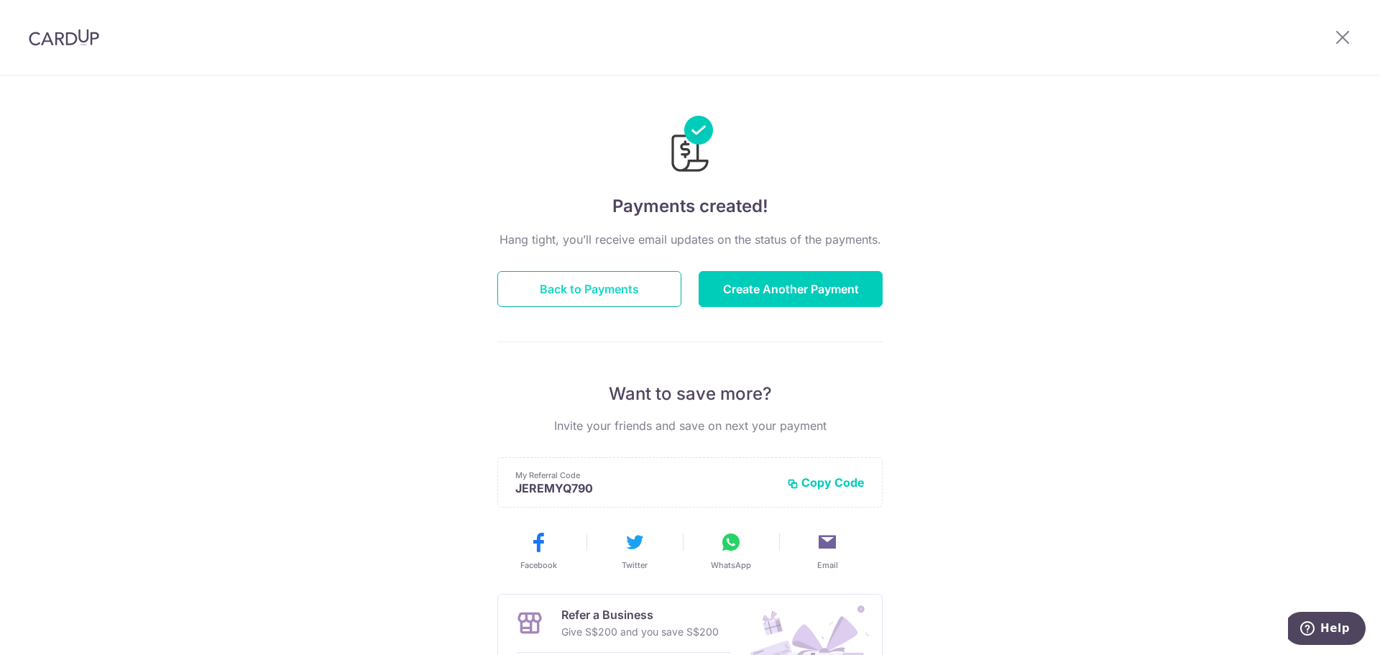
click at [588, 284] on button "Back to Payments" at bounding box center [589, 289] width 184 height 36
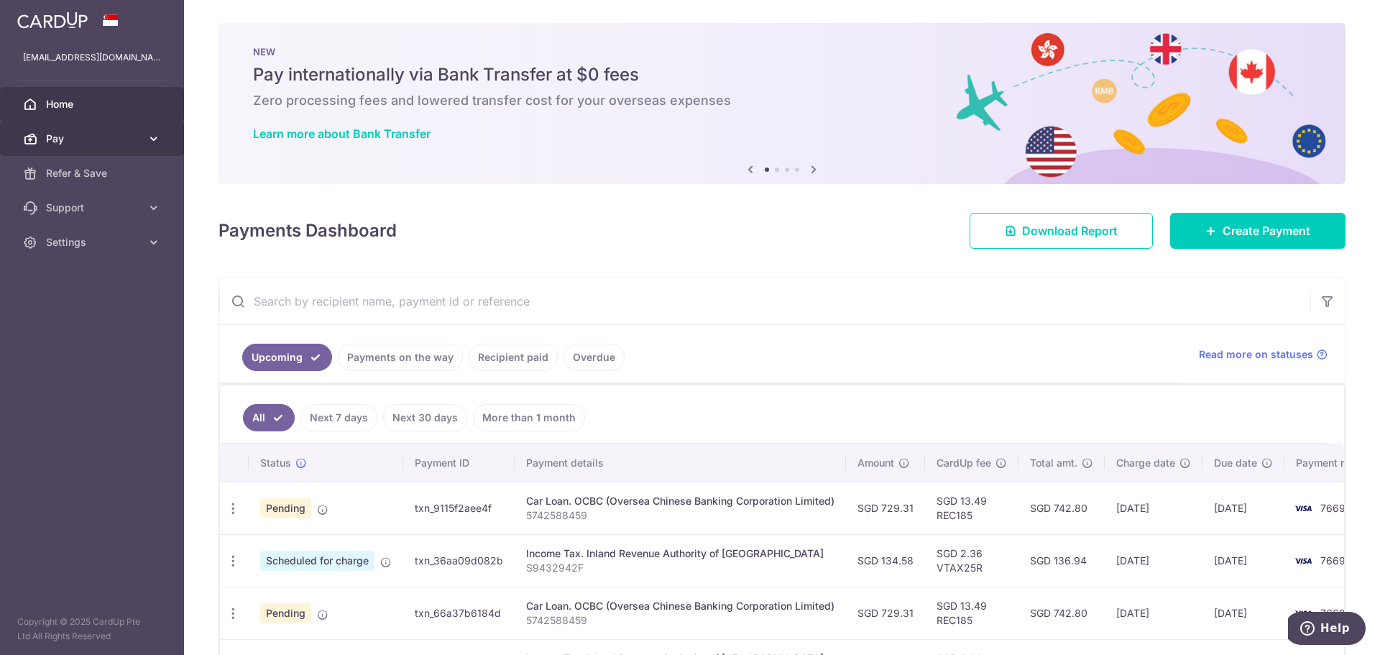
click at [118, 131] on link "Pay" at bounding box center [92, 138] width 184 height 34
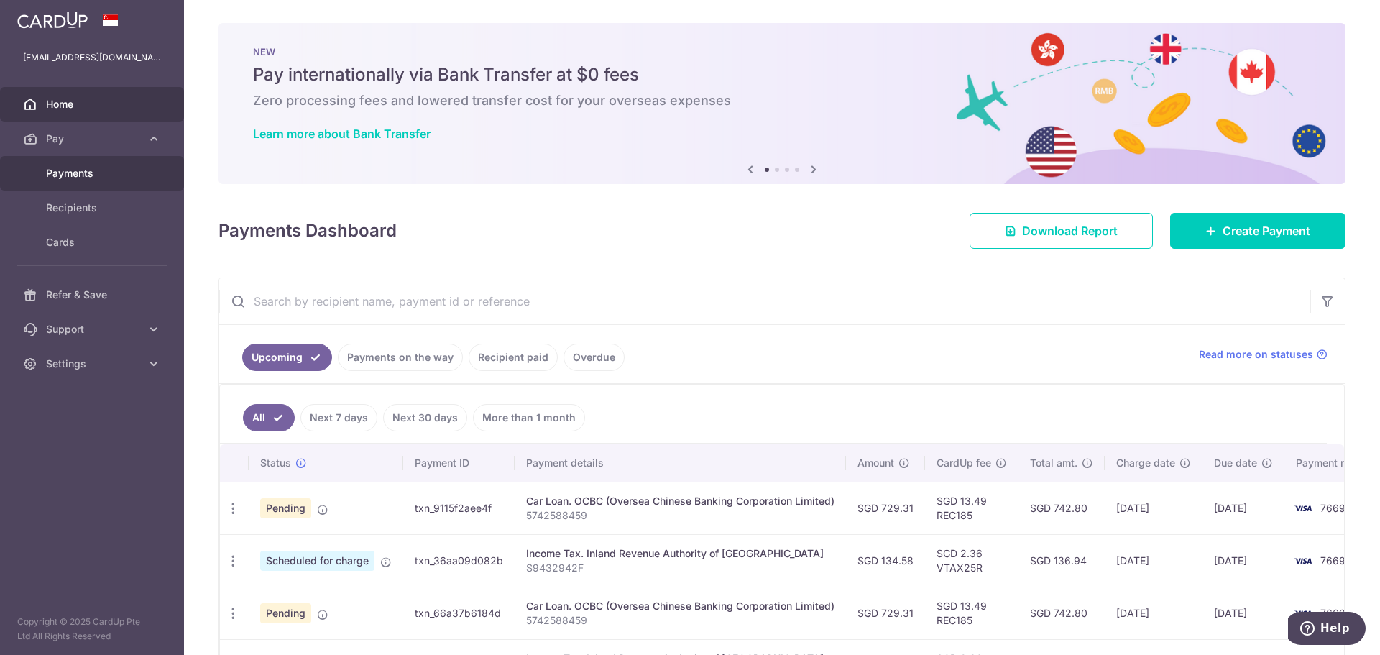
click at [101, 175] on span "Payments" at bounding box center [93, 173] width 95 height 14
